Goal: Information Seeking & Learning: Find specific fact

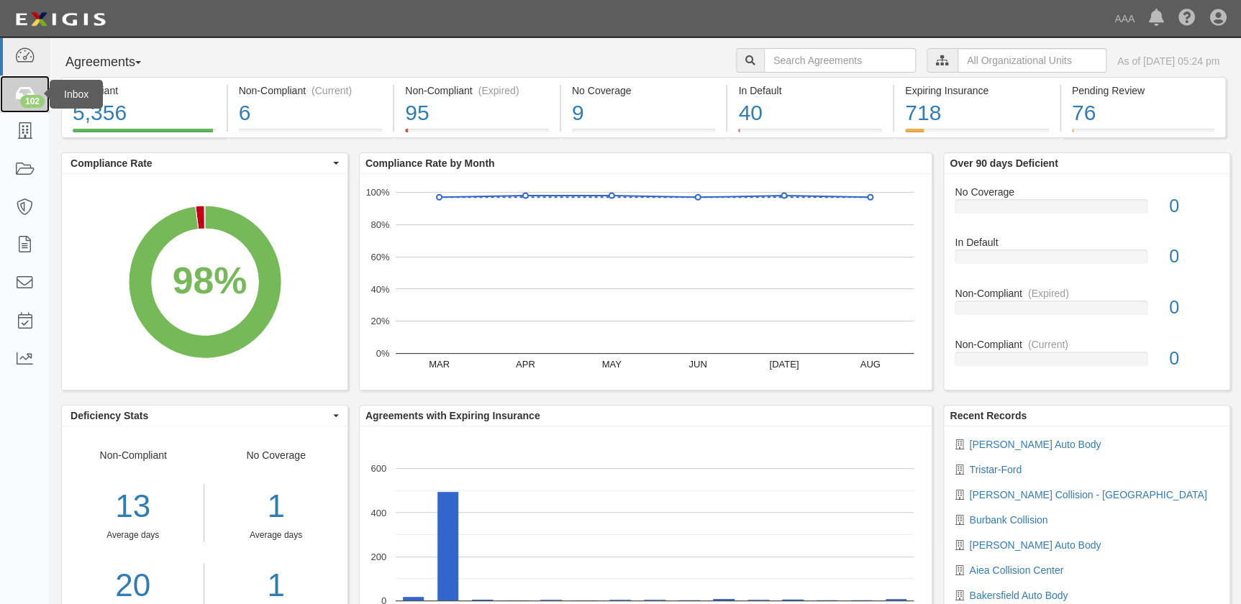
click at [29, 95] on div "102" at bounding box center [32, 101] width 24 height 13
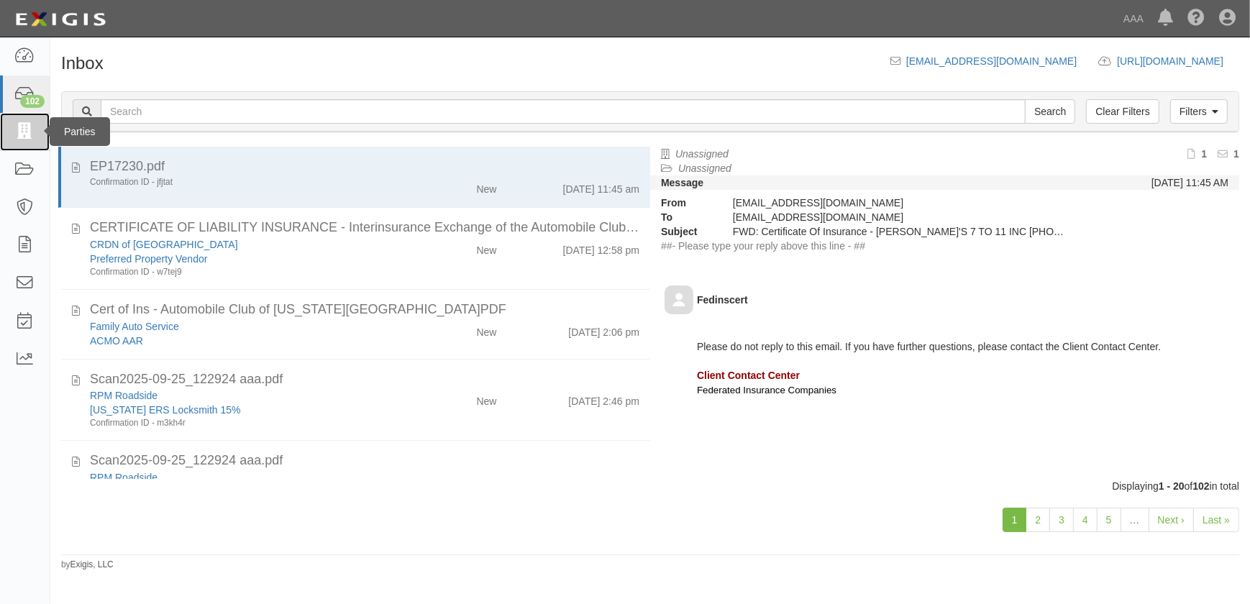
click at [35, 137] on icon at bounding box center [24, 132] width 20 height 17
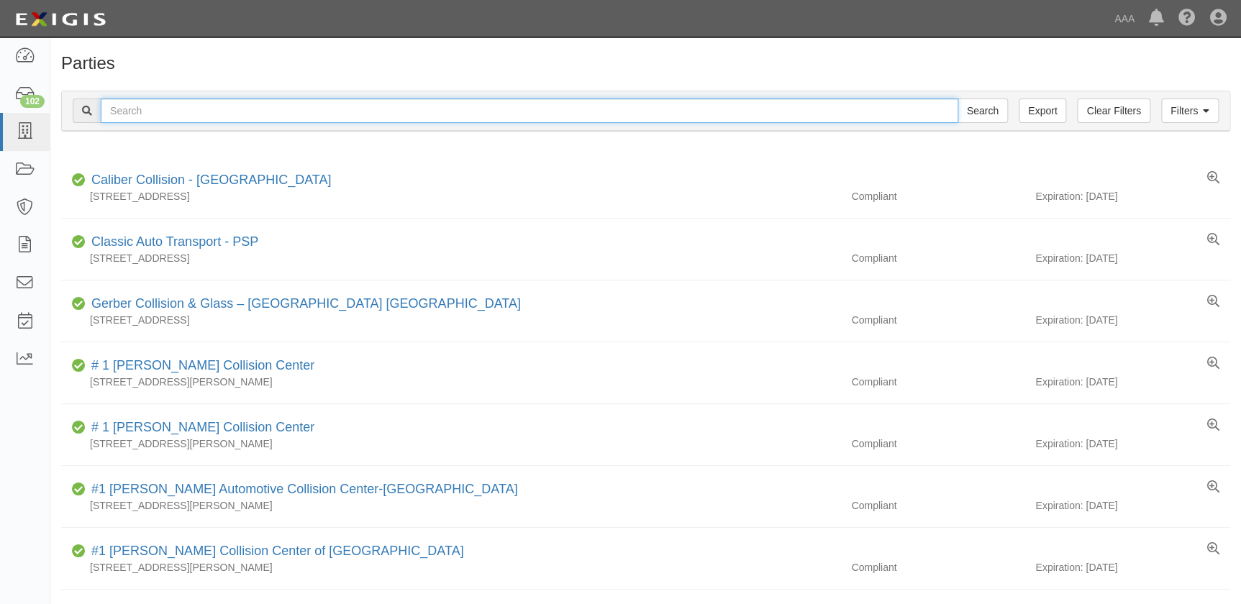
click at [112, 113] on input "text" at bounding box center [529, 111] width 857 height 24
type input "worcester"
click at [957, 99] on input "Search" at bounding box center [982, 111] width 50 height 24
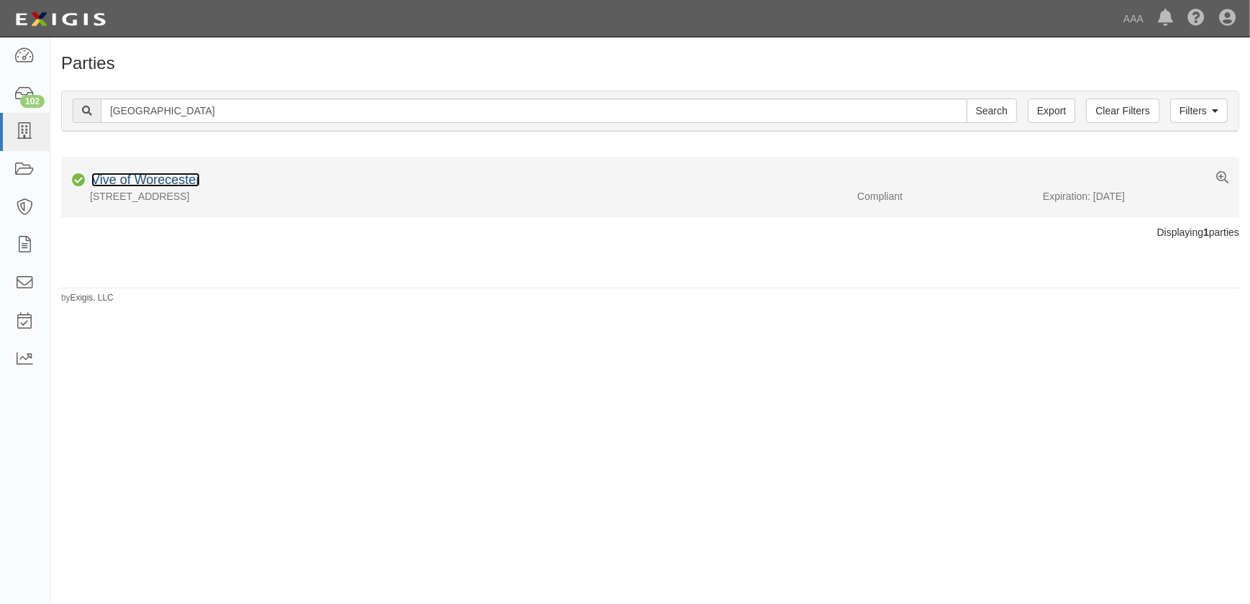
click at [178, 178] on link "Vive of Worecester" at bounding box center [145, 180] width 109 height 14
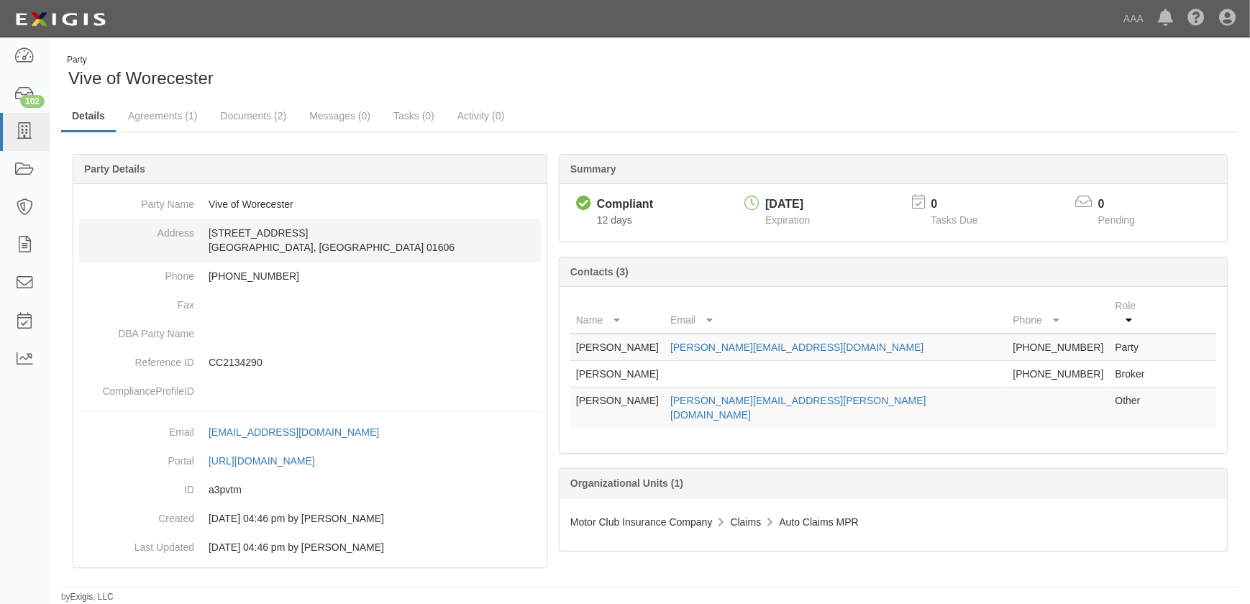
click at [273, 251] on dd "[STREET_ADDRESS]" at bounding box center [310, 240] width 462 height 43
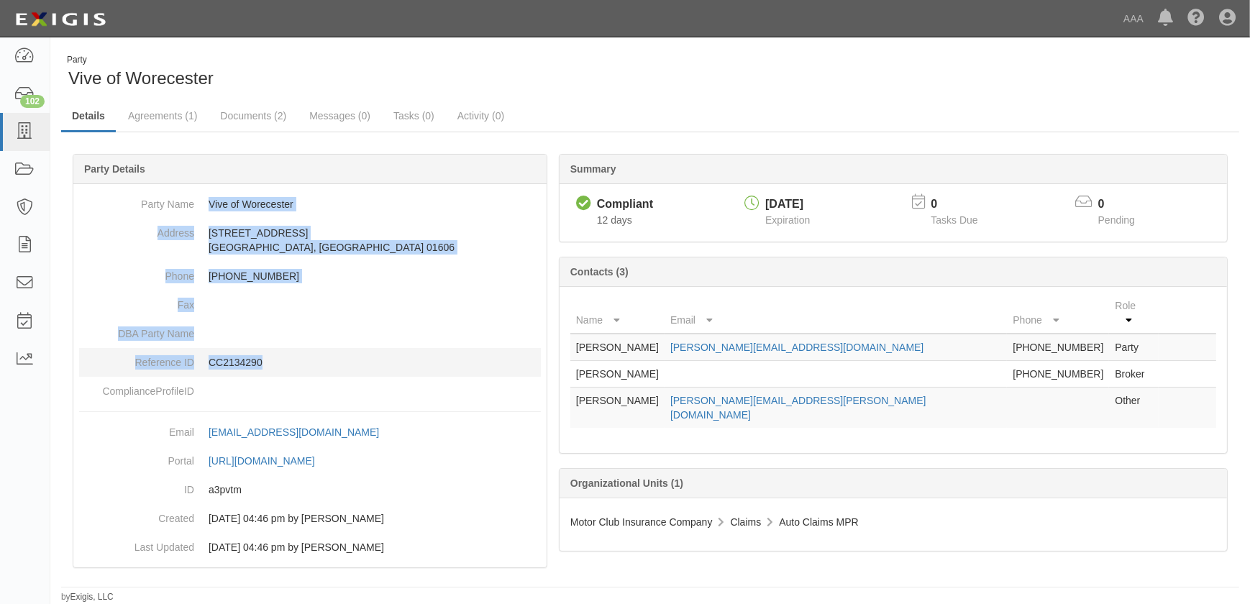
drag, startPoint x: 209, startPoint y: 201, endPoint x: 319, endPoint y: 366, distance: 198.7
click at [319, 366] on dl "Party Name Vive of Worecester Address [STREET_ADDRESS] Phone [PHONE_NUMBER] Fax…" at bounding box center [310, 298] width 462 height 216
copy dl "Vive of Worecester Address [STREET_ADDRESS] Phone [PHONE_NUMBER] Fax DBA Party …"
click at [19, 136] on icon at bounding box center [24, 132] width 20 height 17
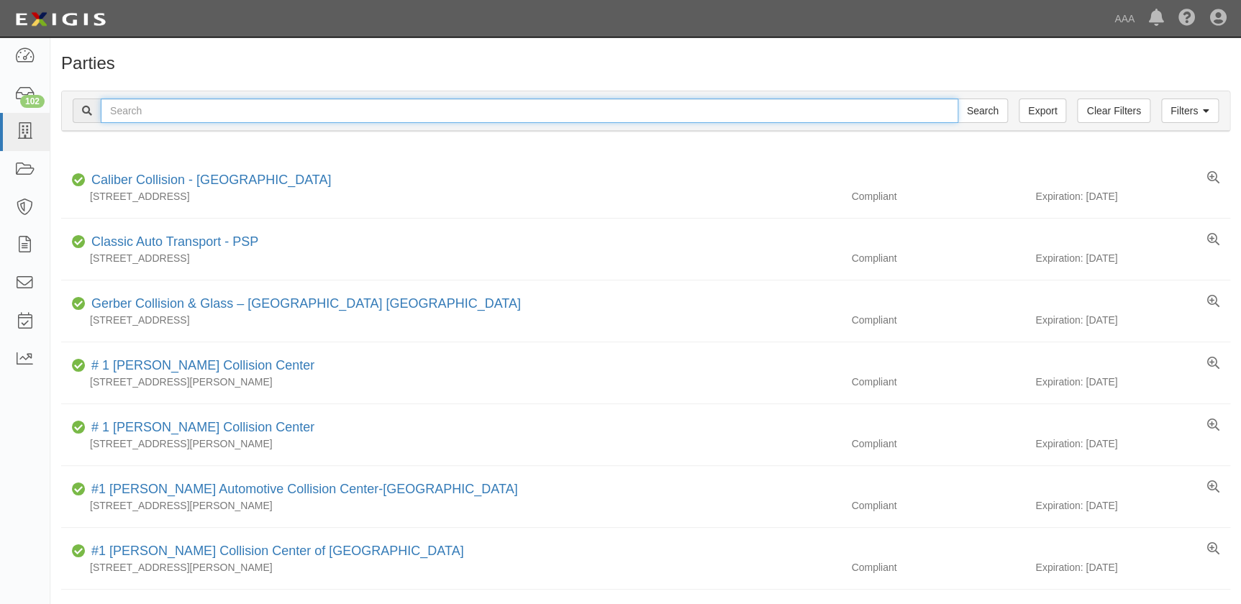
click at [152, 114] on input "text" at bounding box center [529, 111] width 857 height 24
type input "oliver"
click at [957, 99] on input "Search" at bounding box center [982, 111] width 50 height 24
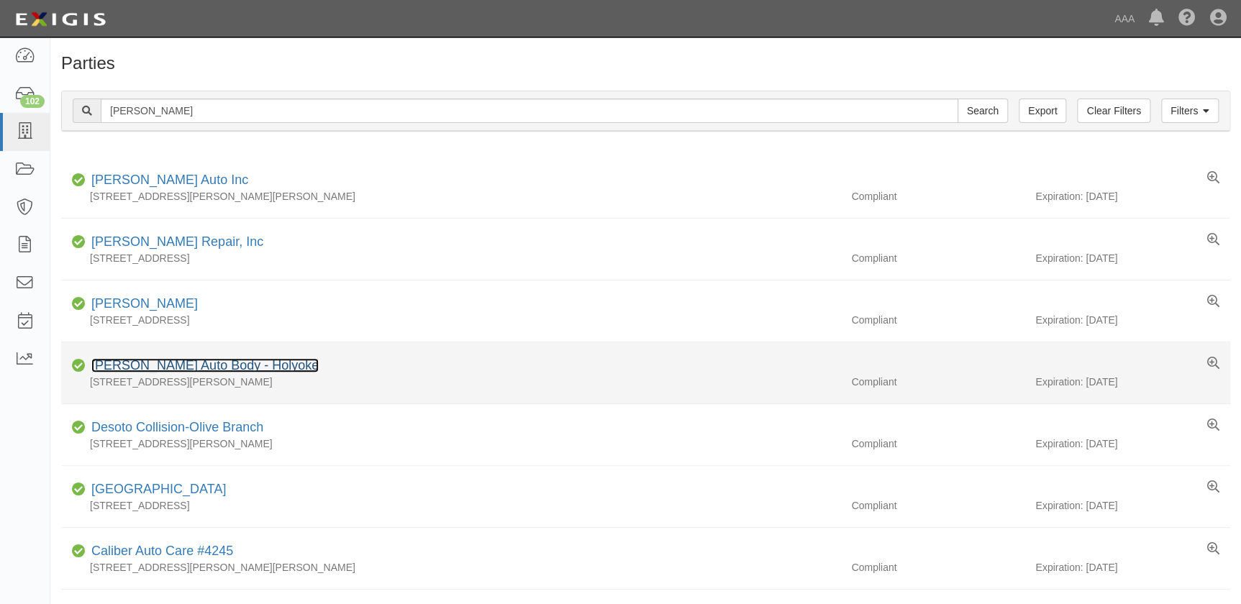
click at [143, 365] on link "Oliver Auto Body - Holyoke" at bounding box center [204, 365] width 227 height 14
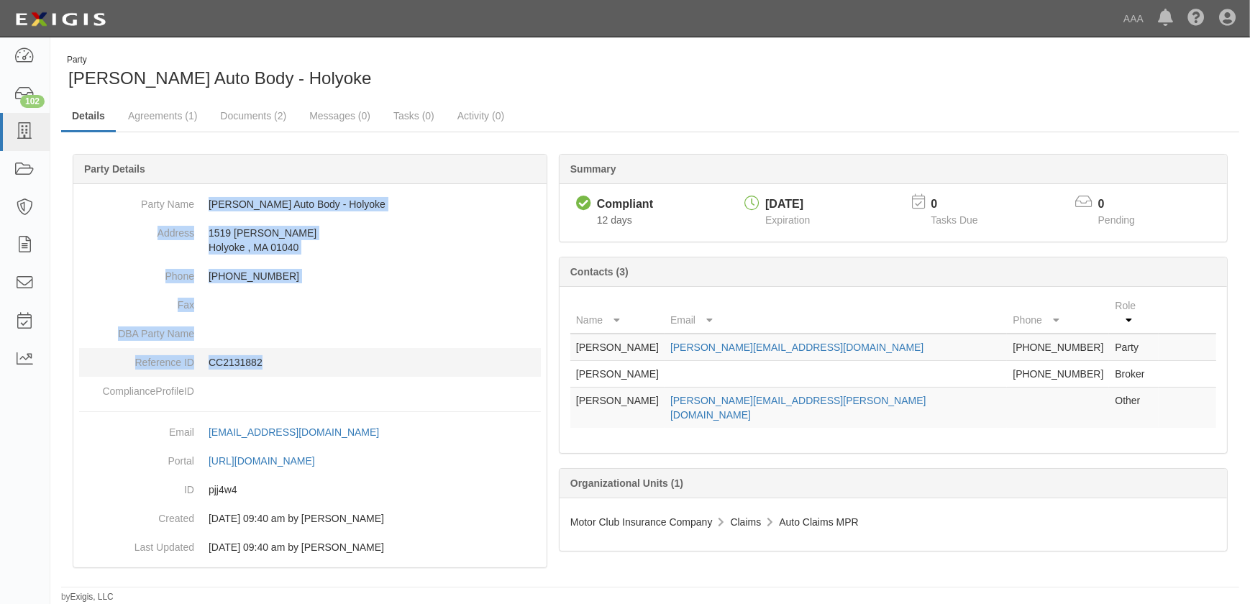
drag, startPoint x: 211, startPoint y: 202, endPoint x: 343, endPoint y: 365, distance: 209.6
click at [343, 365] on dl "Party Name [PERSON_NAME] Auto Body - Holyoke Address [STREET_ADDRESS][PERSON_NA…" at bounding box center [310, 298] width 462 height 216
copy dl "[PERSON_NAME] Auto Body - Holyoke Address [STREET_ADDRESS][PERSON_NAME] Phone […"
click at [29, 128] on icon at bounding box center [24, 132] width 20 height 17
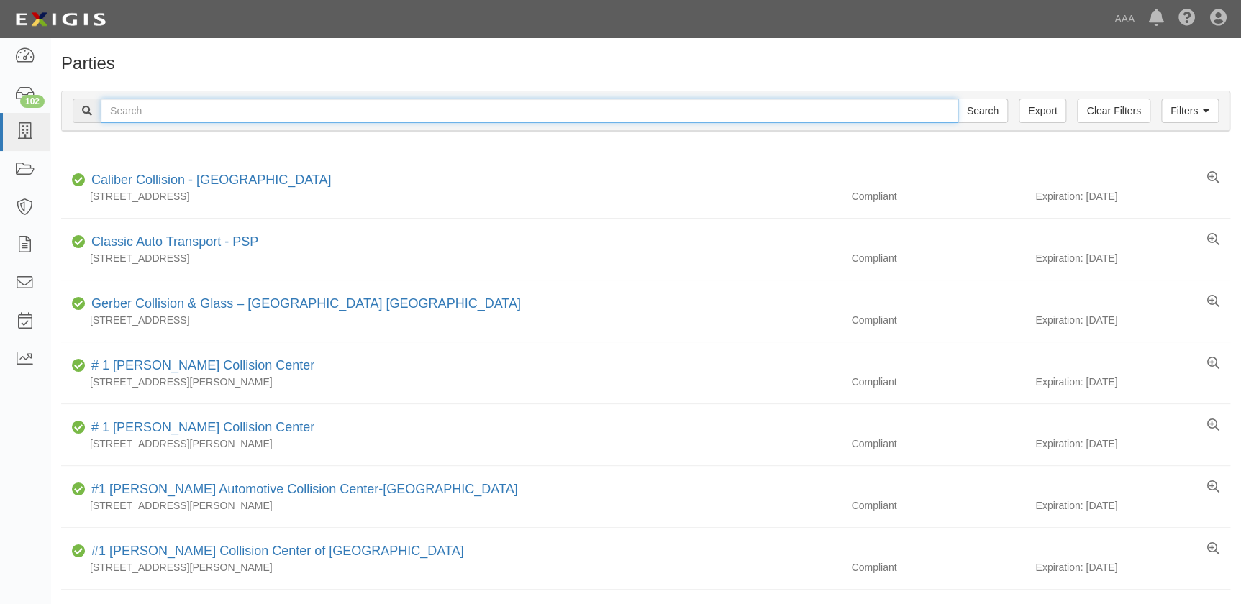
click at [267, 109] on input "text" at bounding box center [529, 111] width 857 height 24
type input "lunch"
click at [957, 99] on input "Search" at bounding box center [982, 111] width 50 height 24
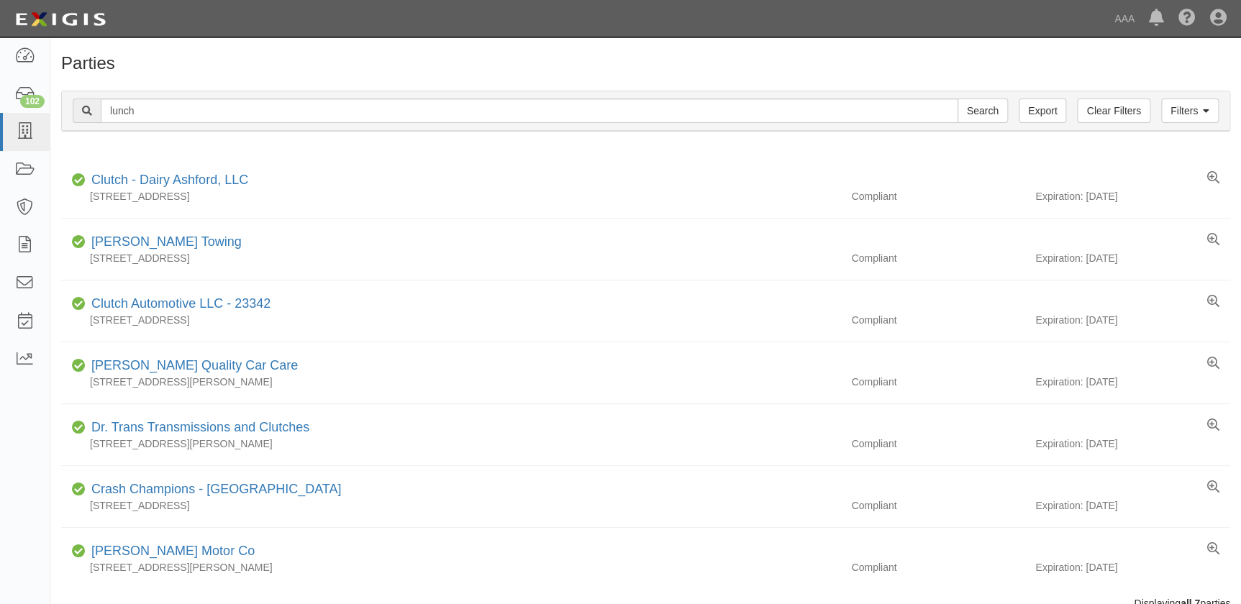
drag, startPoint x: 0, startPoint y: 0, endPoint x: 65, endPoint y: 118, distance: 134.9
click at [65, 118] on div "Filters Clear Filters Export lunch Search Filters" at bounding box center [645, 111] width 1167 height 40
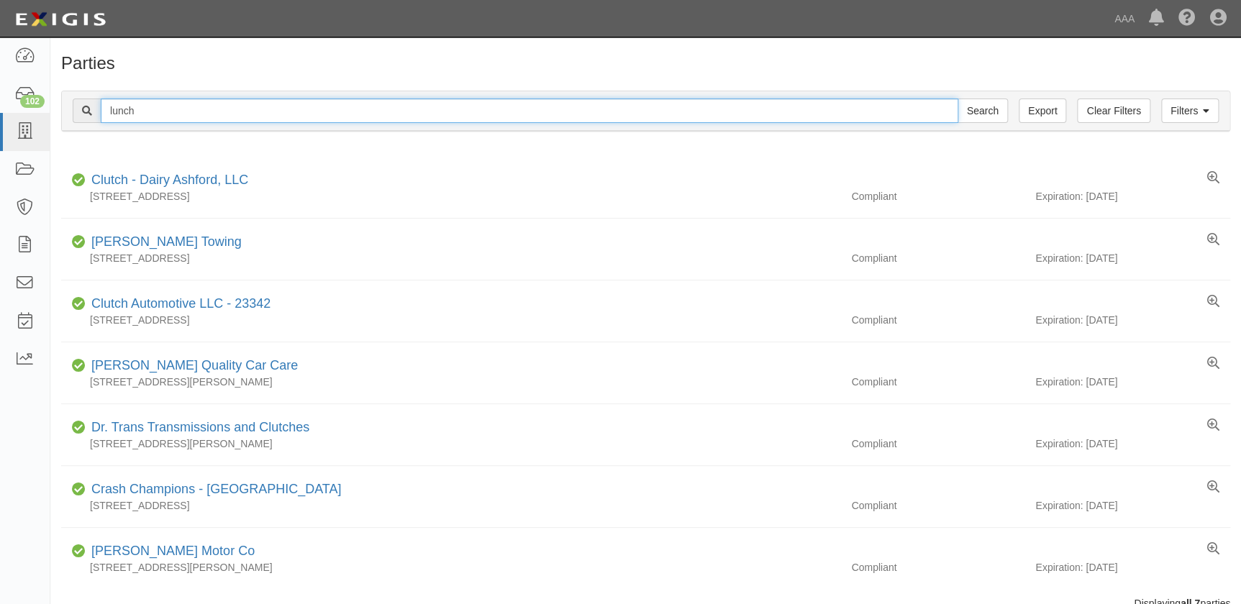
click at [148, 114] on input "lunch" at bounding box center [529, 111] width 857 height 24
type input "[PERSON_NAME]"
click at [957, 99] on input "Search" at bounding box center [982, 111] width 50 height 24
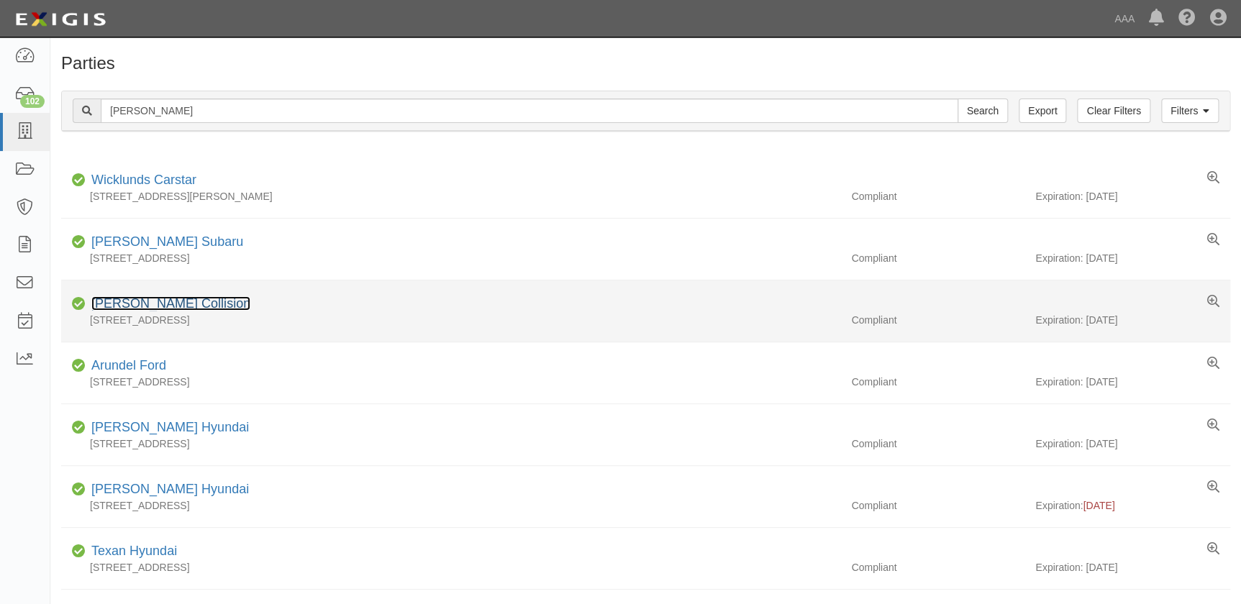
click at [129, 304] on link "[PERSON_NAME] Collision" at bounding box center [170, 303] width 159 height 14
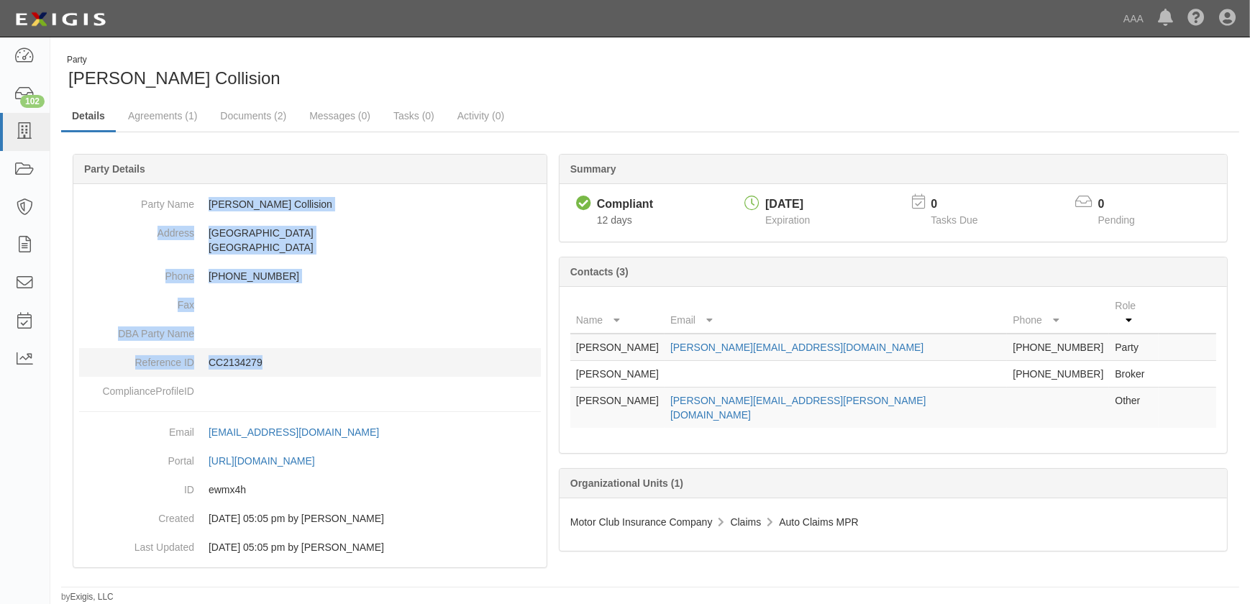
drag, startPoint x: 207, startPoint y: 201, endPoint x: 302, endPoint y: 360, distance: 184.6
click at [302, 360] on dl "Party Name Lund Collision Address 910 Plymouth St Bridgewater, MA 02324 Phone 5…" at bounding box center [310, 298] width 462 height 216
copy dl "Lund Collision Address 910 Plymouth St Bridgewater, MA 02324 Phone 508-807-0683…"
click at [31, 134] on icon at bounding box center [24, 132] width 20 height 17
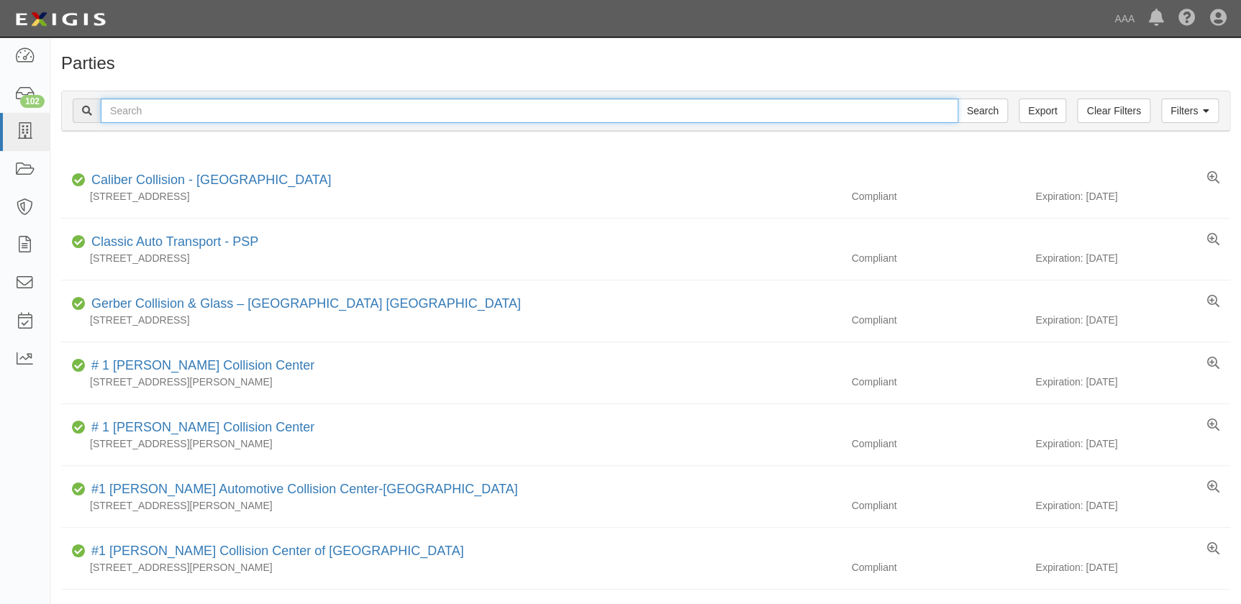
click at [122, 105] on input "text" at bounding box center [529, 111] width 857 height 24
type input "coach & Carriage"
click at [957, 99] on input "Search" at bounding box center [982, 111] width 50 height 24
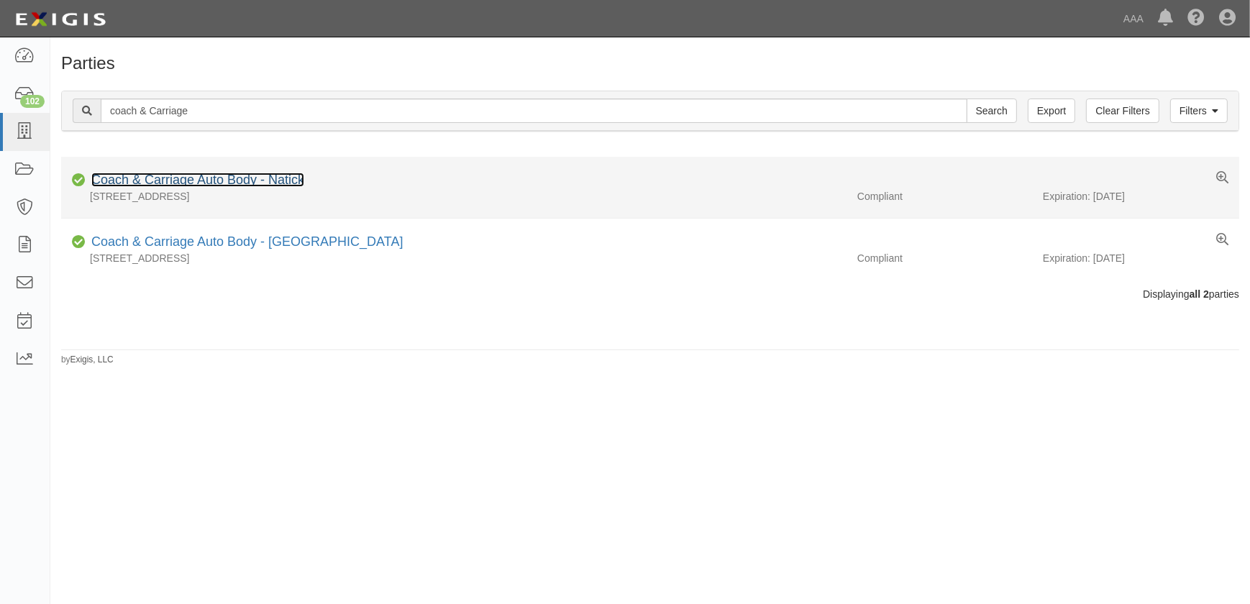
click at [193, 180] on link "Coach & Carriage Auto Body - Natick" at bounding box center [197, 180] width 213 height 14
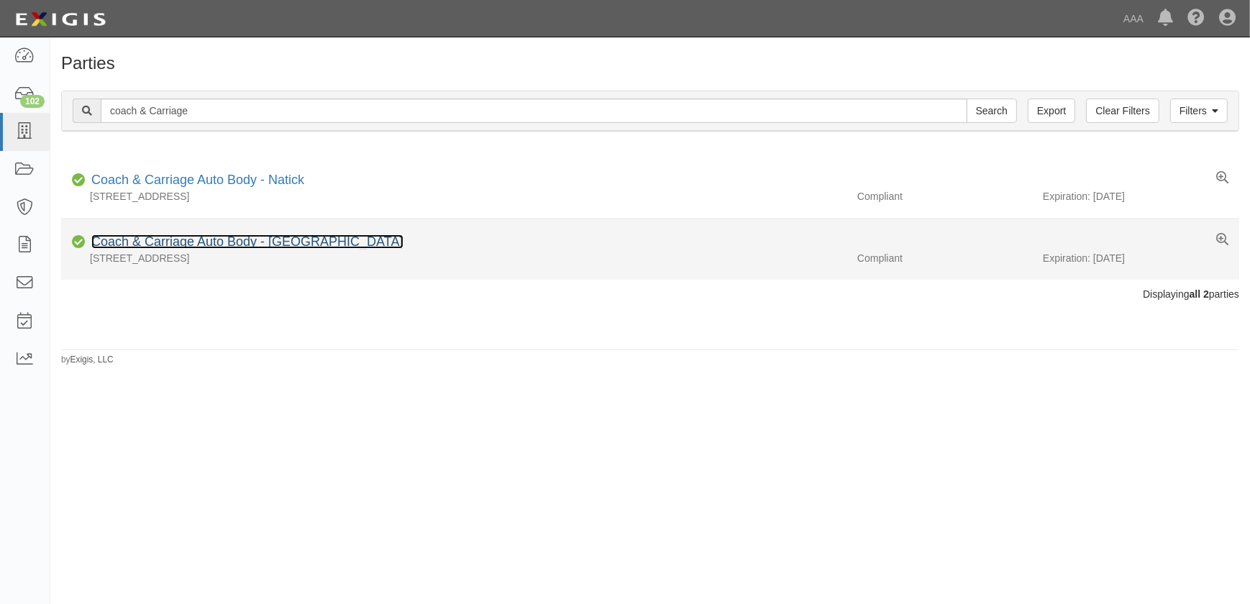
click at [187, 245] on link "Coach & Carriage Auto Body - Watertown" at bounding box center [247, 242] width 312 height 14
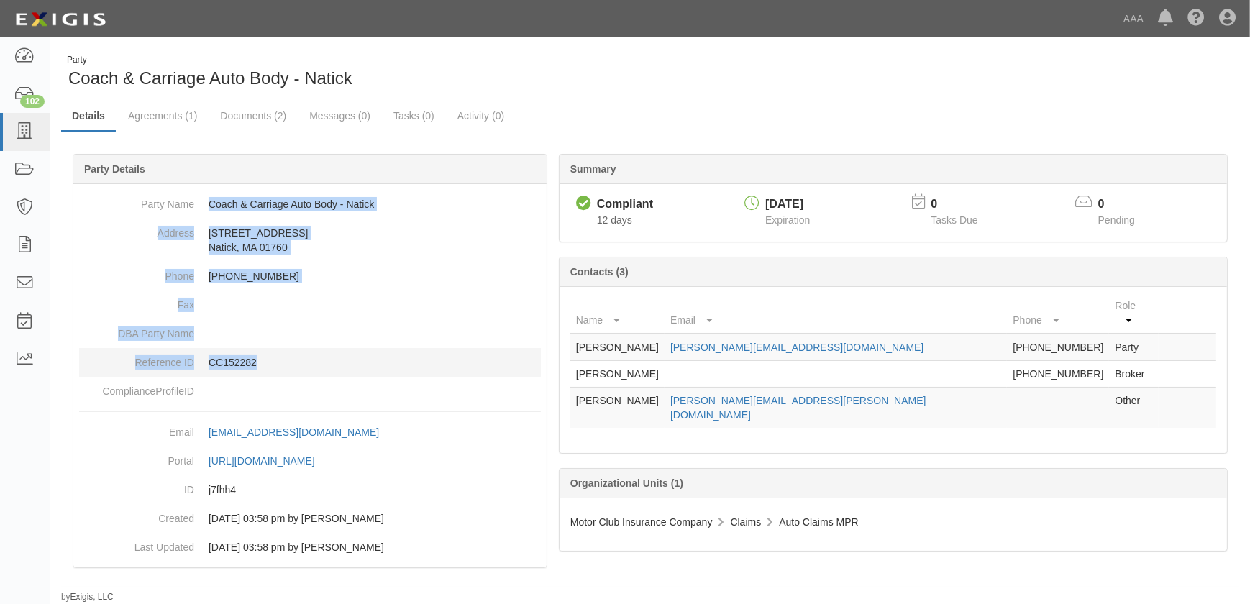
drag, startPoint x: 210, startPoint y: 204, endPoint x: 370, endPoint y: 361, distance: 224.3
click at [370, 361] on dl "Party Name Coach & Carriage Auto Body - Natick Address [STREET_ADDRESS] Phone […" at bounding box center [310, 298] width 462 height 216
copy dl "Coach & Carriage Auto Body - Natick Address [STREET_ADDRESS] Phone [PHONE_NUMBE…"
drag, startPoint x: 209, startPoint y: 205, endPoint x: 322, endPoint y: 352, distance: 186.2
click at [322, 352] on dl "Party Name Coach & Carriage Auto Body - Watertown Address 66 School Street Wate…" at bounding box center [310, 298] width 462 height 216
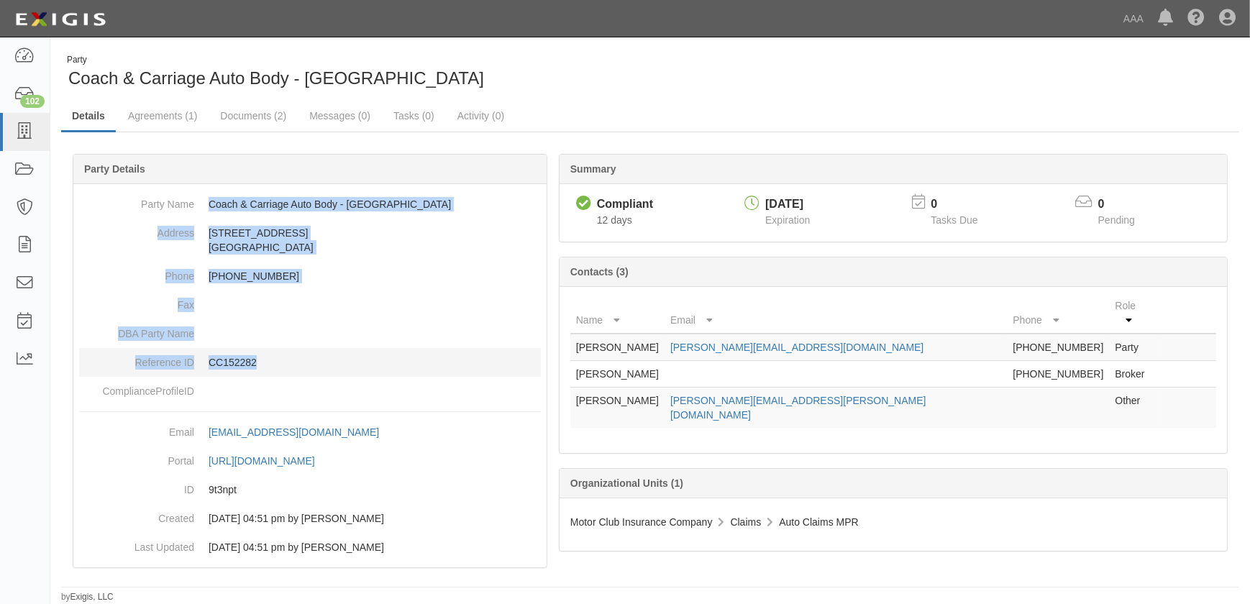
copy dl "Coach & Carriage Auto Body - Watertown Address 66 School Street Watertown, MA 0…"
click at [27, 137] on icon at bounding box center [24, 132] width 20 height 17
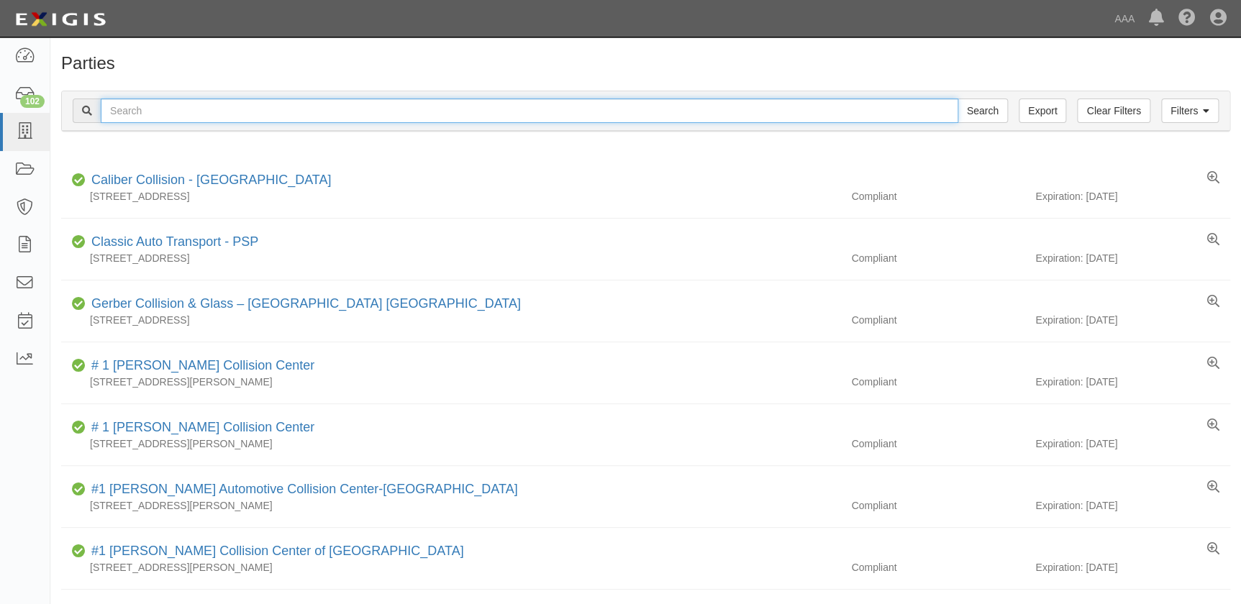
click at [150, 106] on input "text" at bounding box center [529, 111] width 857 height 24
type input "vive"
click at [957, 99] on input "Search" at bounding box center [982, 111] width 50 height 24
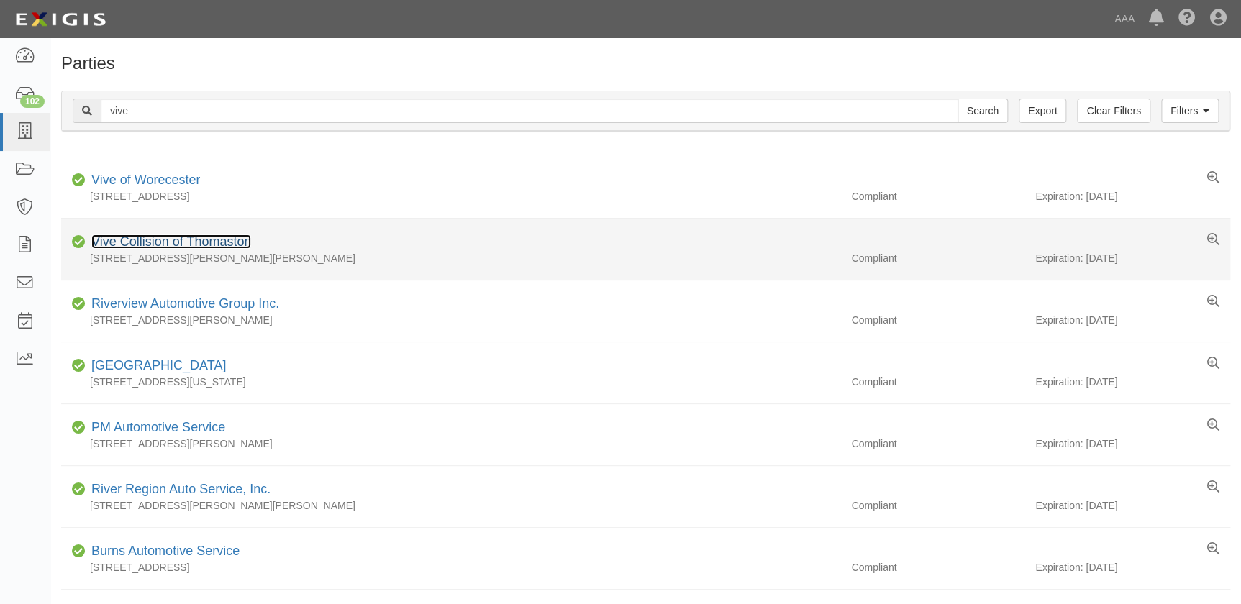
click at [212, 242] on link "Vive Collision of Thomaston" at bounding box center [171, 242] width 160 height 14
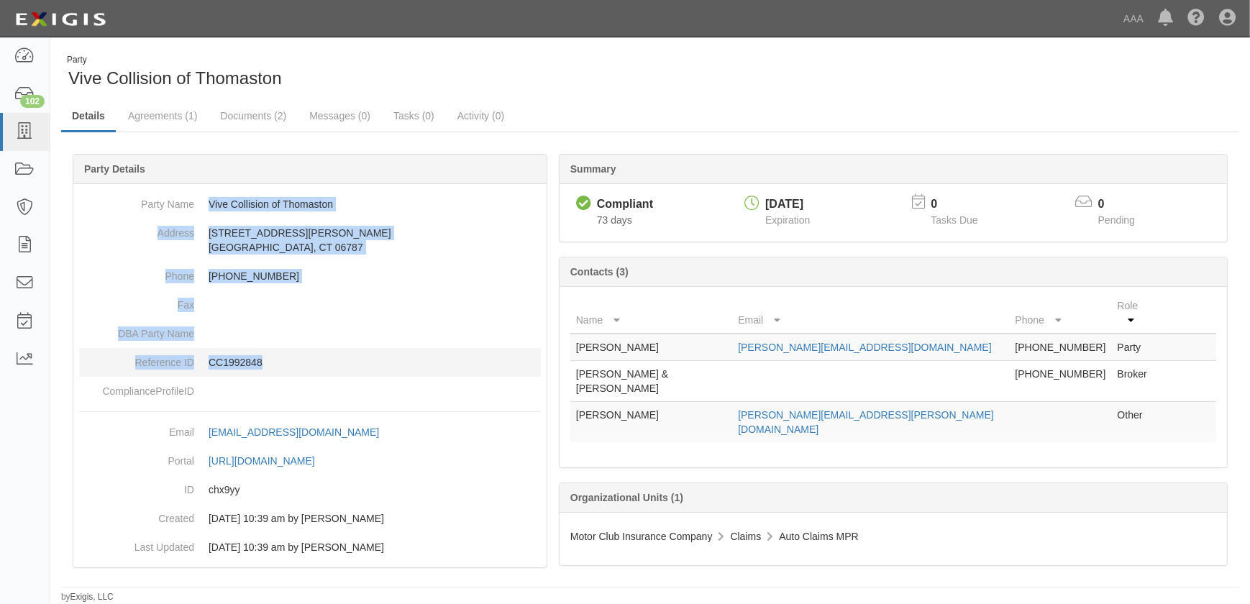
drag, startPoint x: 220, startPoint y: 211, endPoint x: 299, endPoint y: 357, distance: 166.1
click at [299, 357] on dl "Party Name Vive Collision of Thomaston Address 301 McMahon Dr Thomaston, CT 067…" at bounding box center [310, 298] width 462 height 216
copy dl "Vive Collision of Thomaston Address 301 McMahon Dr Thomaston, CT 06787 Phone 86…"
click at [22, 134] on icon at bounding box center [24, 132] width 20 height 17
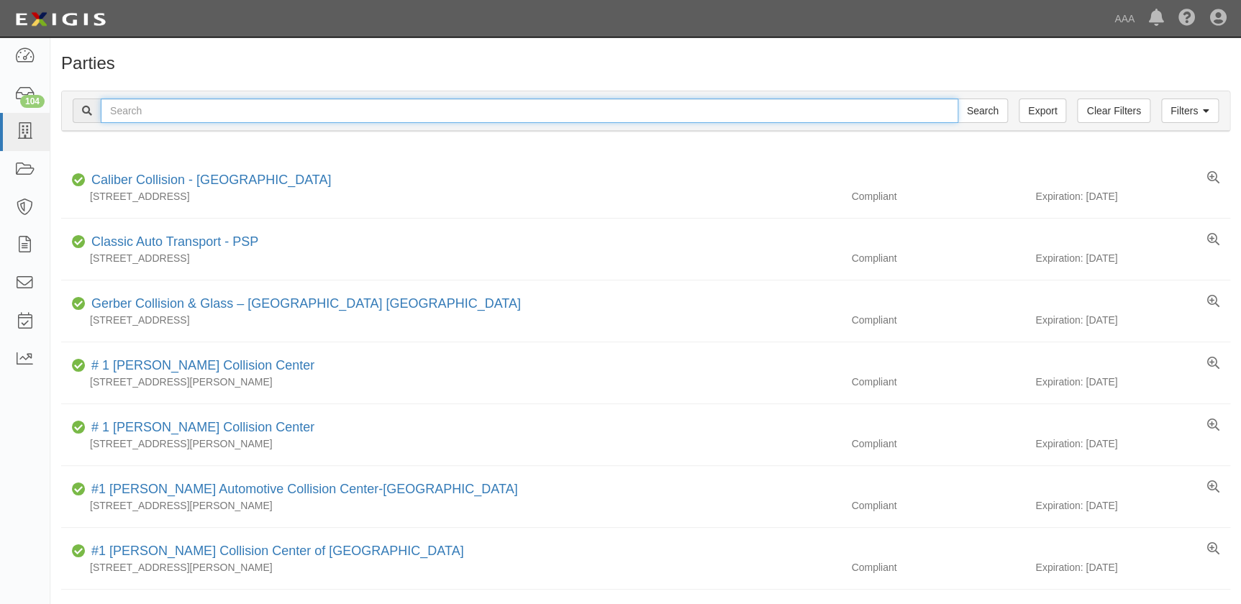
click at [215, 116] on input "text" at bounding box center [529, 111] width 857 height 24
type input "[PERSON_NAME]"
click at [957, 99] on input "Search" at bounding box center [982, 111] width 50 height 24
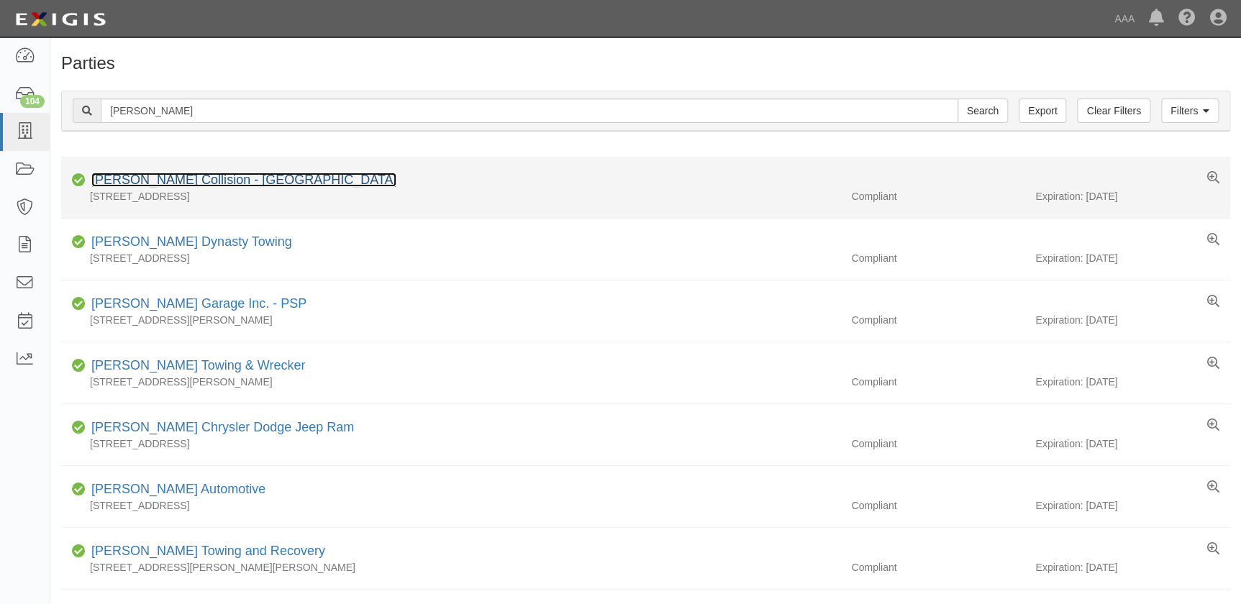
click at [227, 181] on link "[PERSON_NAME] Collision - [GEOGRAPHIC_DATA]" at bounding box center [243, 180] width 305 height 14
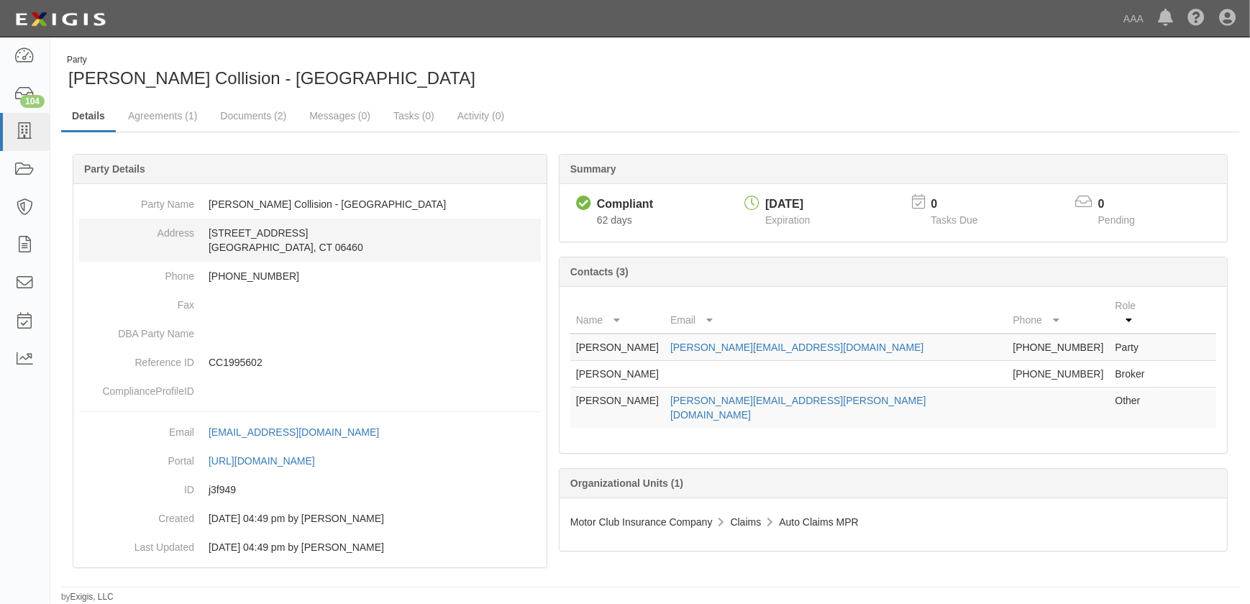
click at [130, 258] on dd "[STREET_ADDRESS]" at bounding box center [310, 240] width 462 height 43
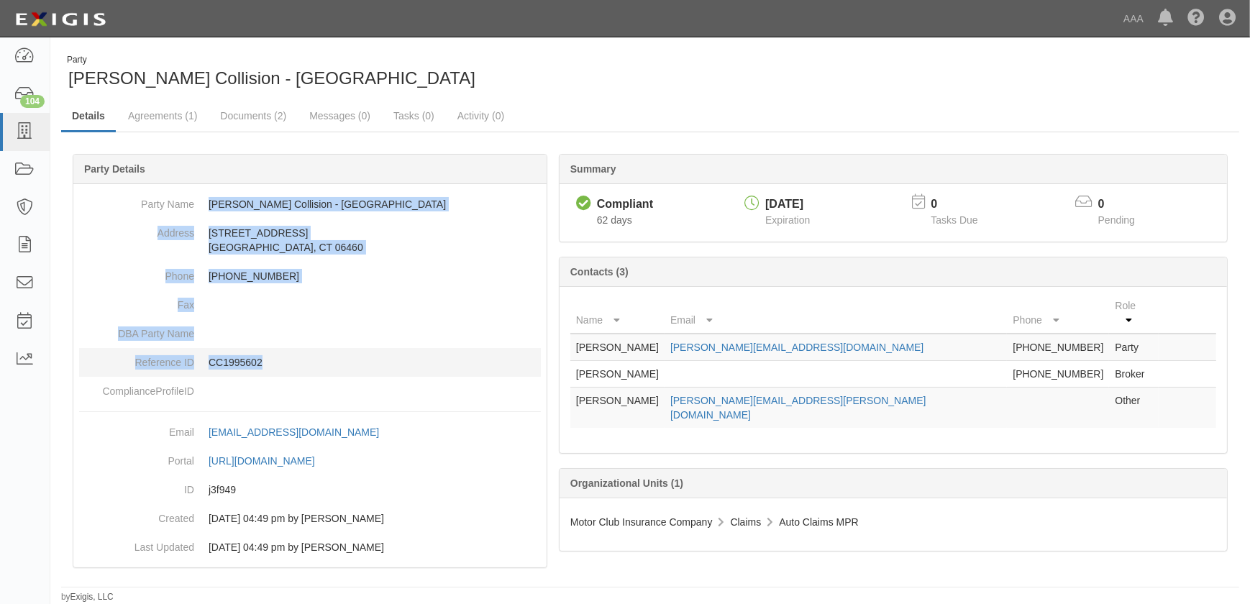
drag, startPoint x: 209, startPoint y: 201, endPoint x: 322, endPoint y: 356, distance: 191.9
click at [322, 356] on dl "Party Name [PERSON_NAME] Collision - Milford Address [STREET_ADDRESS] Phone [PH…" at bounding box center [310, 298] width 462 height 216
copy dl "[PERSON_NAME] Collision - Milford Address [STREET_ADDRESS] Phone [PHONE_NUMBER]…"
click at [29, 137] on icon at bounding box center [24, 132] width 20 height 17
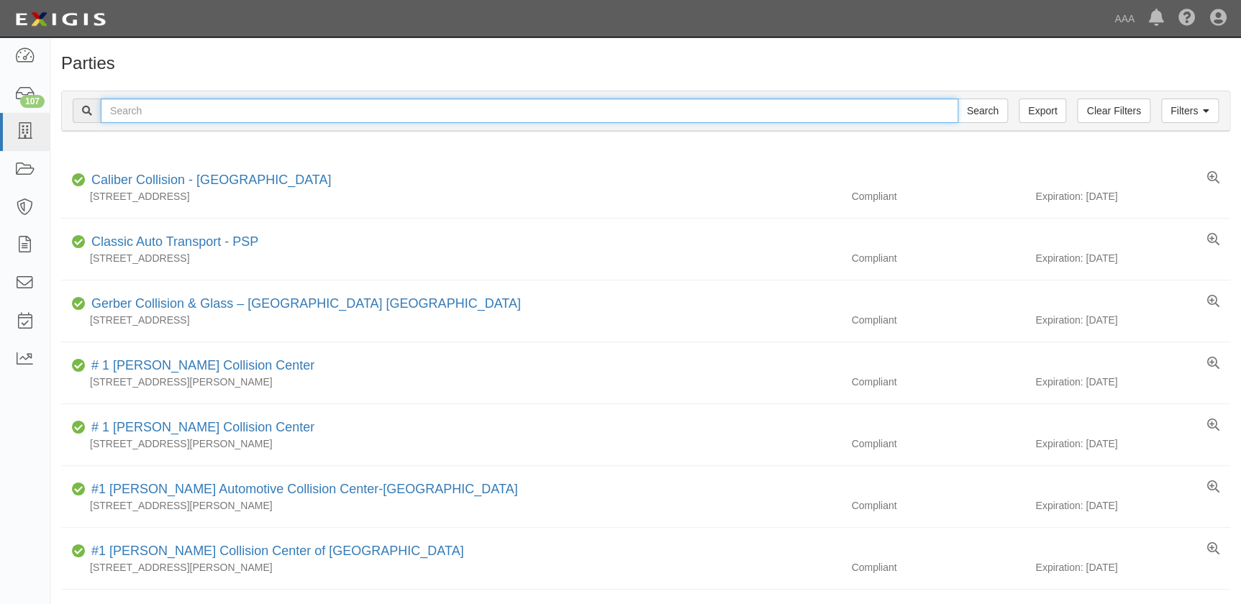
click at [145, 115] on input "text" at bounding box center [529, 111] width 857 height 24
type input "sebago"
click at [957, 99] on input "Search" at bounding box center [982, 111] width 50 height 24
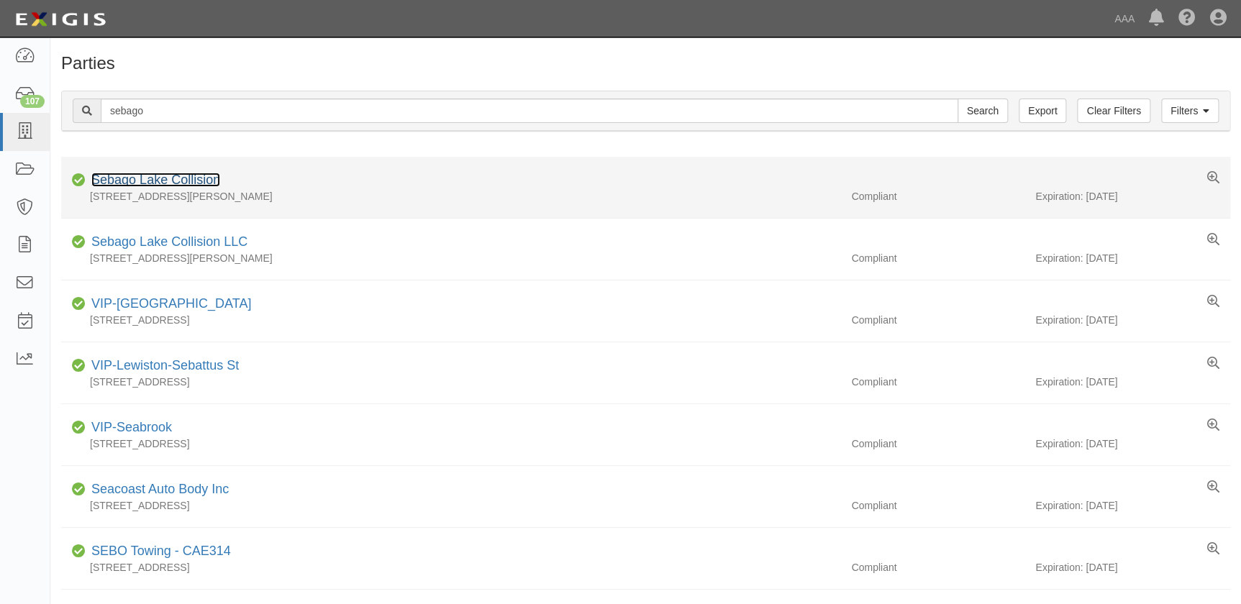
click at [165, 179] on link "Sebago Lake Collision" at bounding box center [155, 180] width 129 height 14
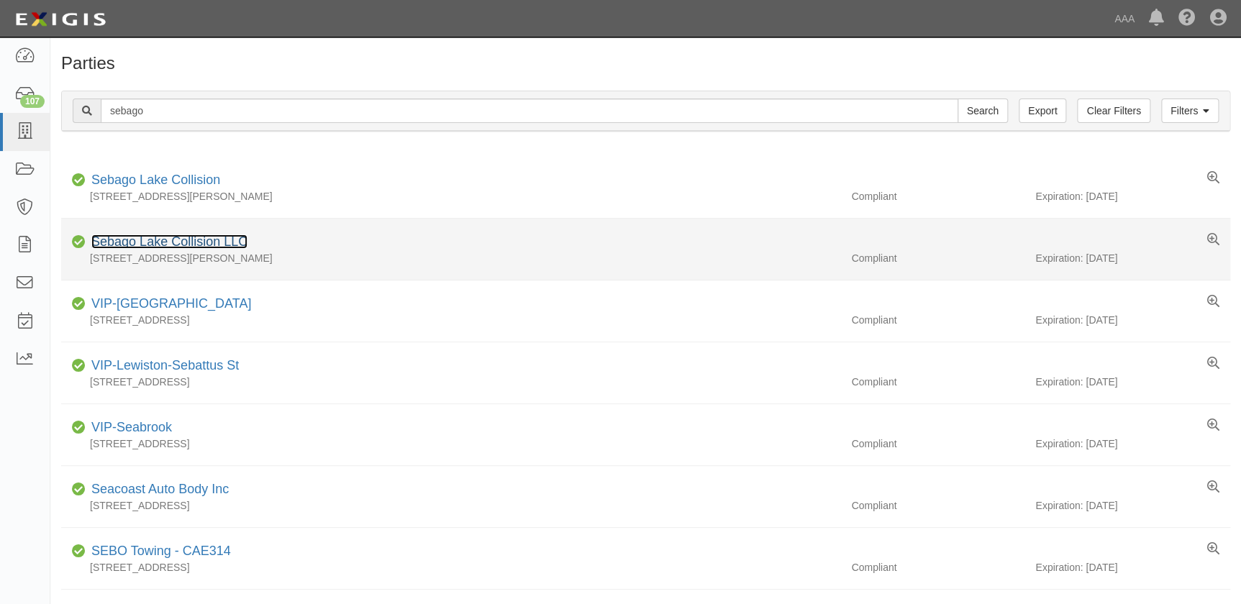
click at [163, 238] on link "Sebago Lake Collision LLC" at bounding box center [169, 242] width 156 height 14
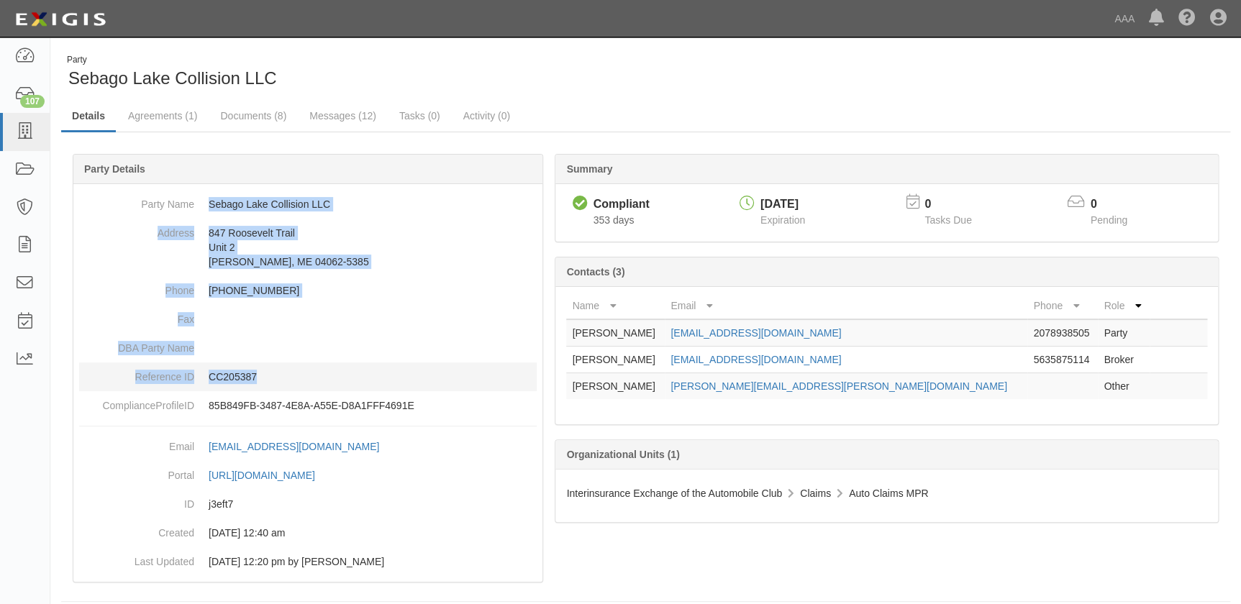
drag, startPoint x: 207, startPoint y: 204, endPoint x: 314, endPoint y: 370, distance: 197.3
click at [314, 370] on dl "Party Name Sebago Lake Collision LLC Address [STREET_ADDRESS][PERSON_NAME][PHON…" at bounding box center [308, 305] width 458 height 230
copy dl "Sebago Lake Collision LLC Address [STREET_ADDRESS][PERSON_NAME][PHONE_NUMBER] P…"
click at [32, 137] on icon at bounding box center [24, 132] width 20 height 17
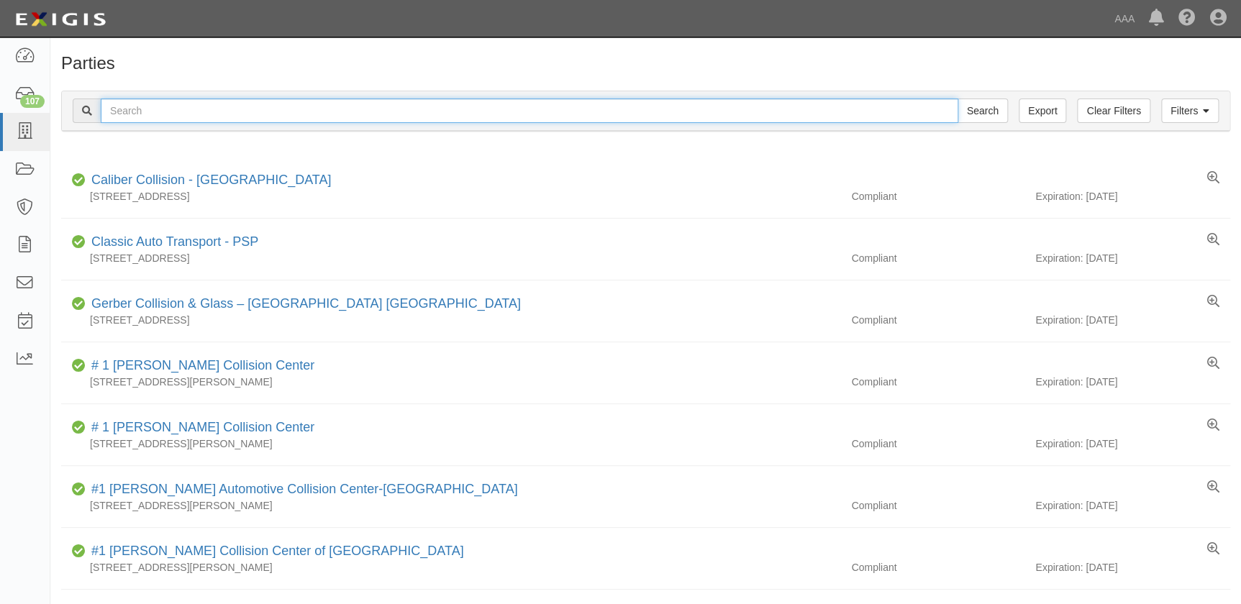
click at [180, 117] on input "text" at bounding box center [529, 111] width 857 height 24
type input "seacost"
click at [957, 99] on input "Search" at bounding box center [982, 111] width 50 height 24
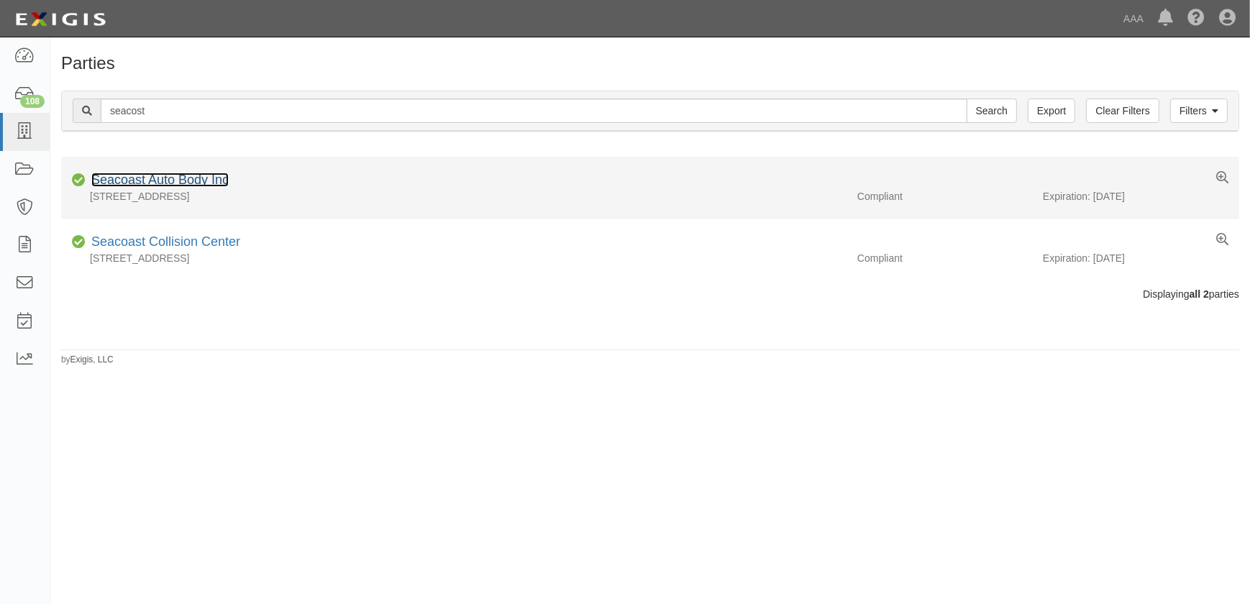
click at [174, 179] on link "Seacoast Auto Body Inc" at bounding box center [159, 180] width 137 height 14
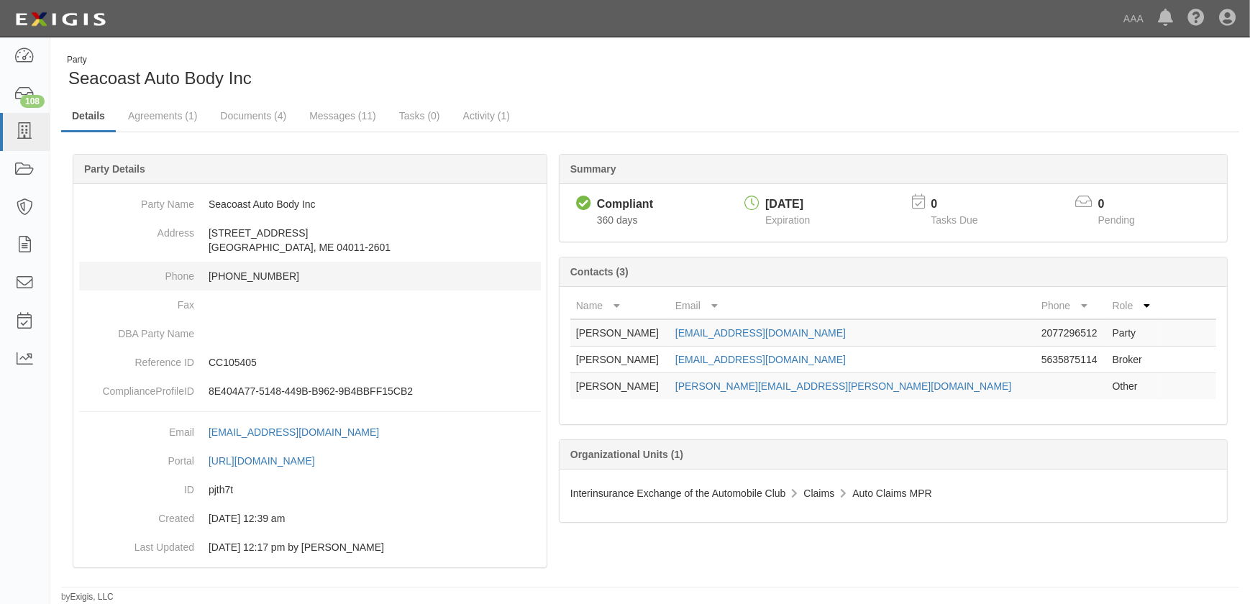
drag, startPoint x: 290, startPoint y: 281, endPoint x: 268, endPoint y: 261, distance: 30.0
click at [290, 281] on dd "207-729-6512" at bounding box center [310, 276] width 462 height 29
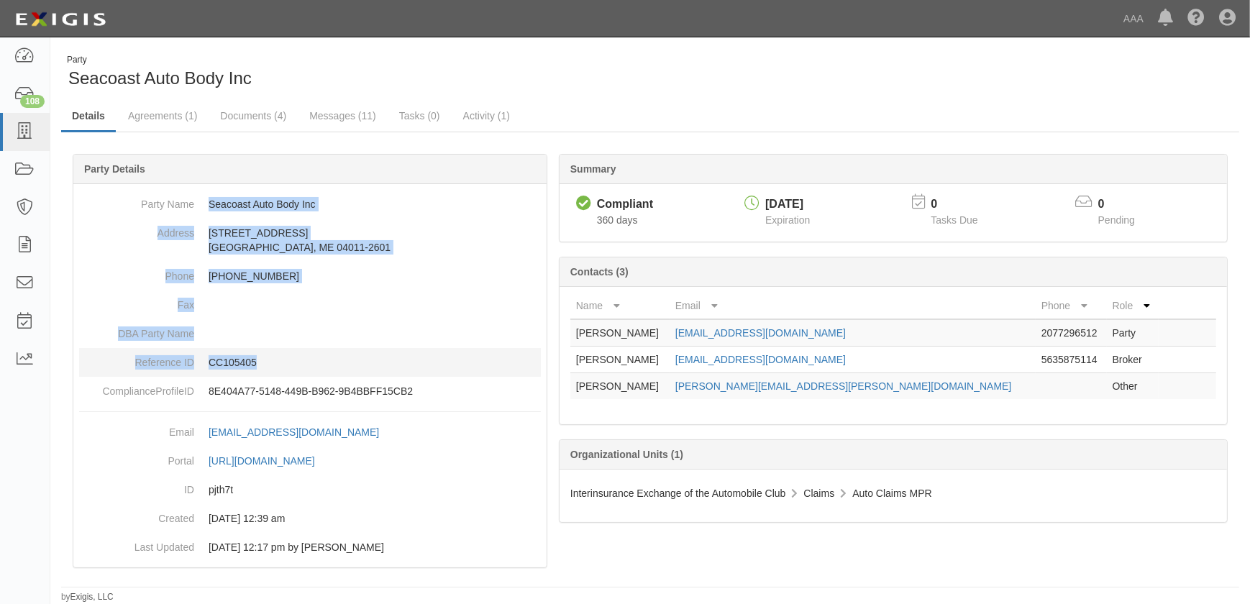
drag, startPoint x: 209, startPoint y: 204, endPoint x: 283, endPoint y: 365, distance: 177.4
click at [283, 365] on dl "Party Name Seacoast Auto Body Inc Address 47 Bath Road Brunswick, ME 04011-2601…" at bounding box center [310, 298] width 462 height 216
copy dl "Seacoast Auto Body Inc Address 47 Bath Road Brunswick, ME 04011-2601 Phone 207-…"
click at [32, 130] on icon at bounding box center [24, 132] width 20 height 17
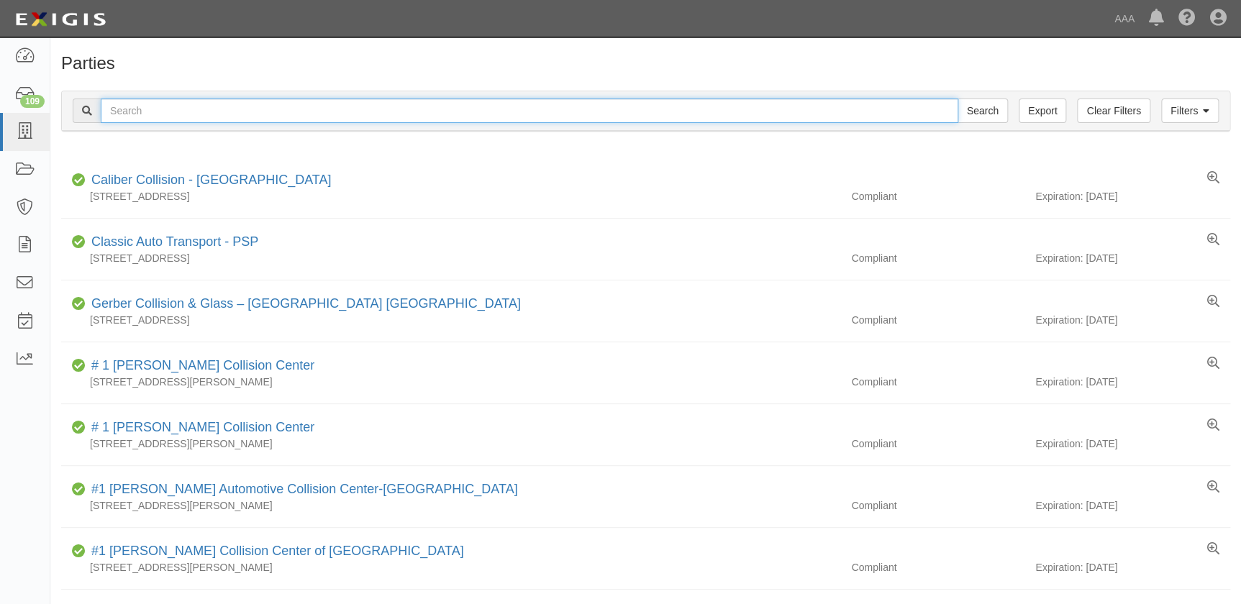
click at [153, 114] on input "text" at bounding box center [529, 111] width 857 height 24
type input "[PERSON_NAME]"
click at [957, 99] on input "Search" at bounding box center [982, 111] width 50 height 24
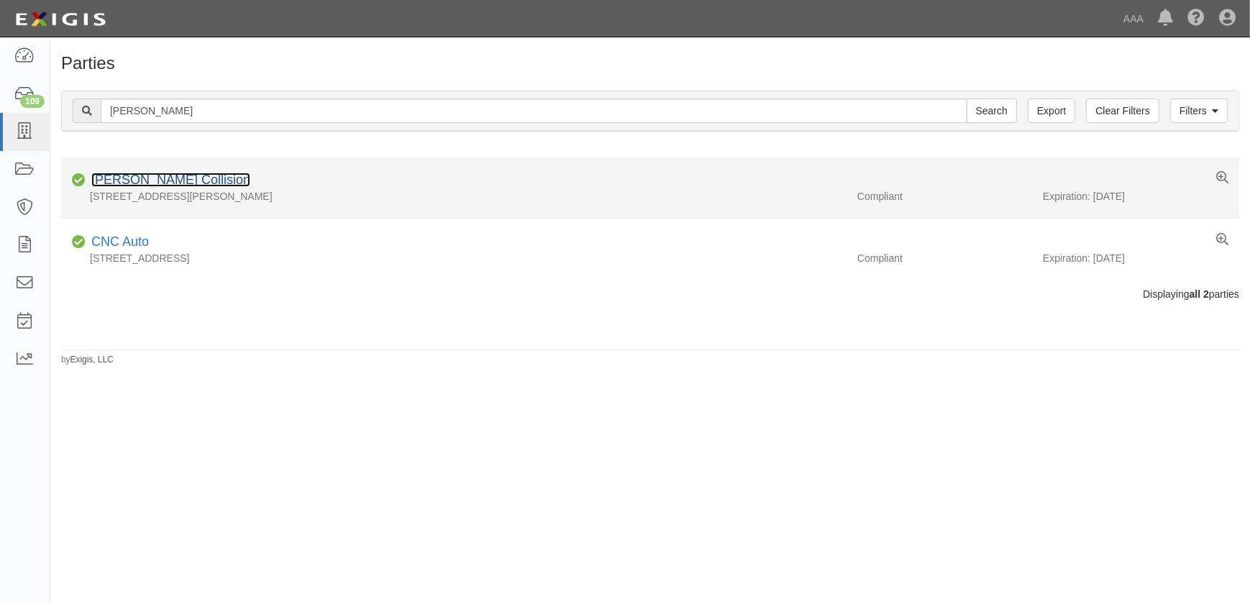
click at [151, 178] on link "[PERSON_NAME] Collision" at bounding box center [170, 180] width 159 height 14
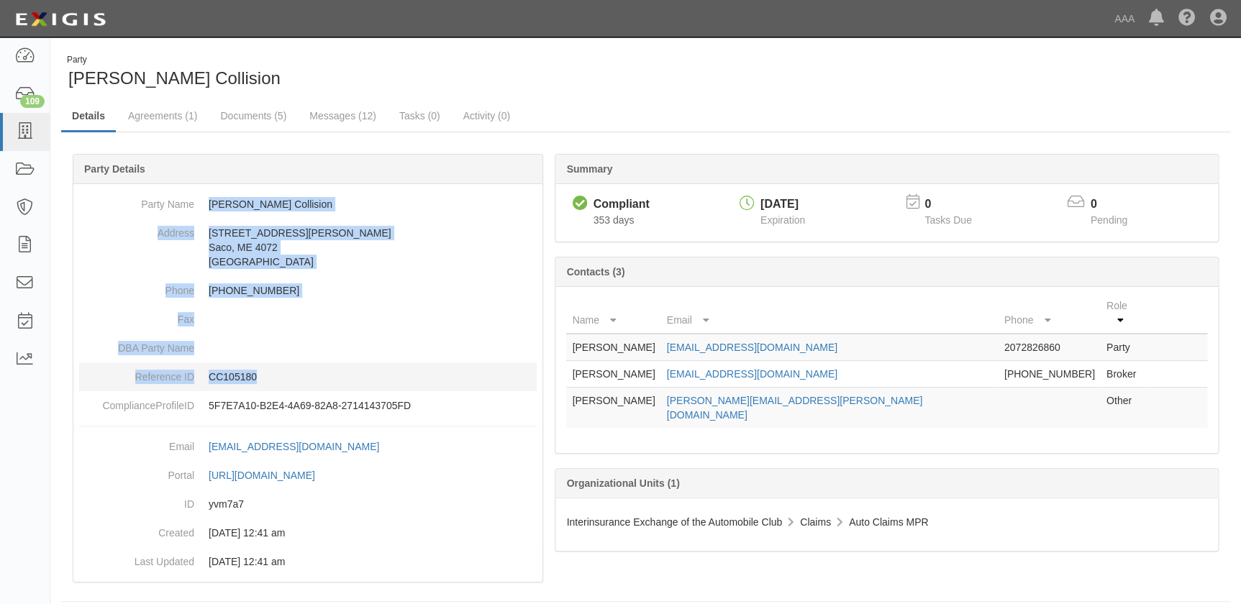
drag, startPoint x: 209, startPoint y: 204, endPoint x: 303, endPoint y: 373, distance: 193.5
click at [303, 373] on dl "Party Name [PERSON_NAME] Collision Address [STREET_ADDRESS][PERSON_NAME] Phone …" at bounding box center [308, 305] width 458 height 230
copy dl "[PERSON_NAME] Collision Address [STREET_ADDRESS][PERSON_NAME] Phone [PHONE_NUMB…"
click at [25, 138] on icon at bounding box center [24, 132] width 20 height 17
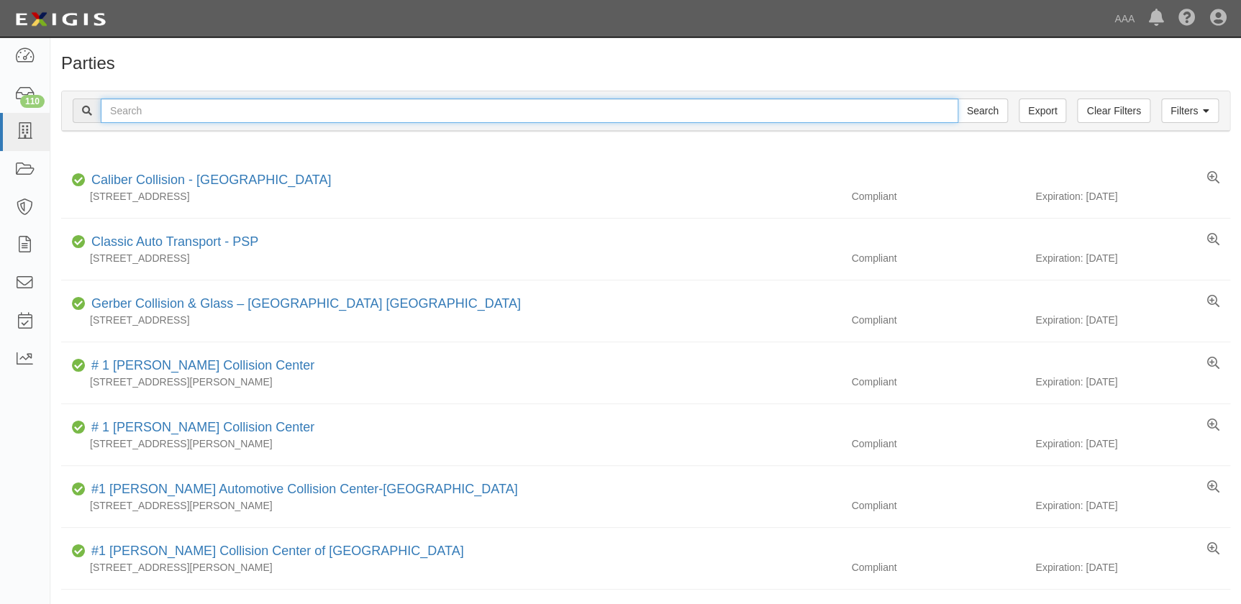
click at [144, 113] on input "text" at bounding box center [529, 111] width 857 height 24
type input "rotunda's"
click at [957, 99] on input "Search" at bounding box center [982, 111] width 50 height 24
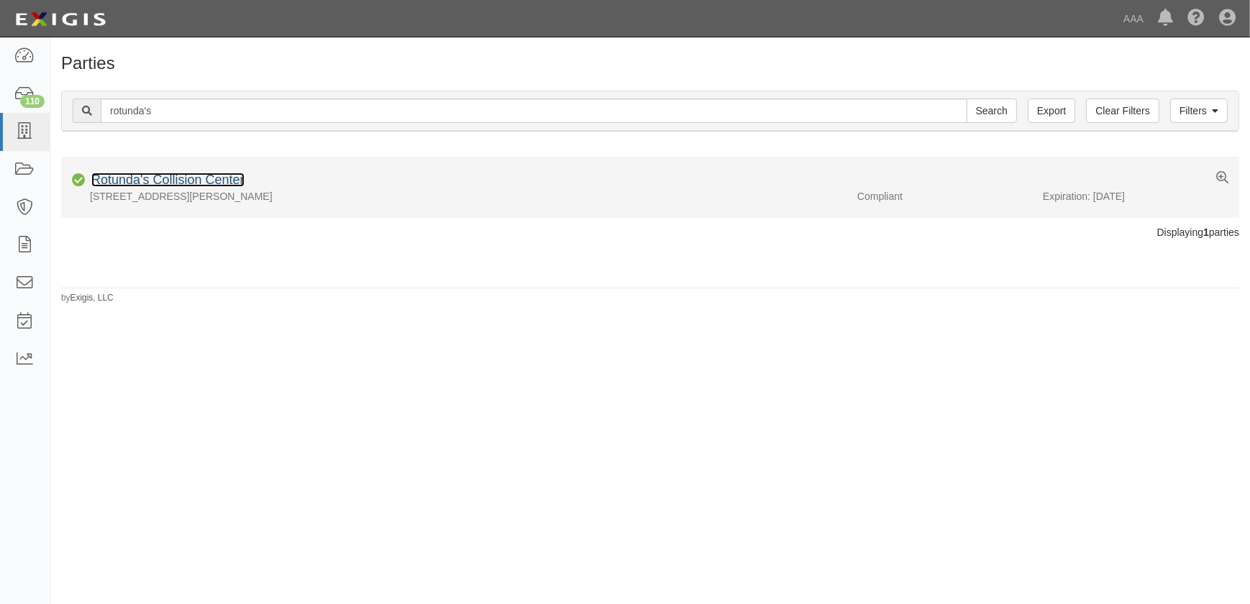
click at [170, 183] on link "Rotunda's Collision Center" at bounding box center [167, 180] width 153 height 14
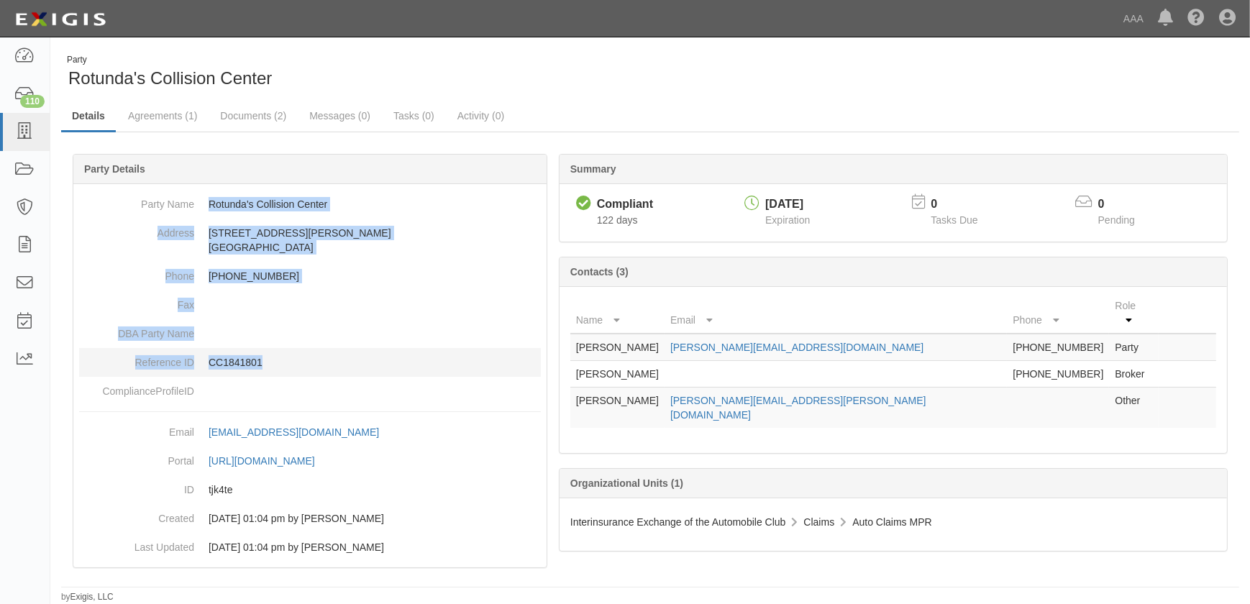
drag, startPoint x: 207, startPoint y: 202, endPoint x: 265, endPoint y: 355, distance: 163.0
click at [265, 355] on dl "Party Name Rotunda's Collision Center Address 1 Turcotte Rd Essex Junction, VT …" at bounding box center [310, 298] width 462 height 216
copy dl "Rotunda's Collision Center Address 1 Turcotte Rd Essex Junction, VT 05452 Phone…"
click at [27, 137] on icon at bounding box center [24, 132] width 20 height 17
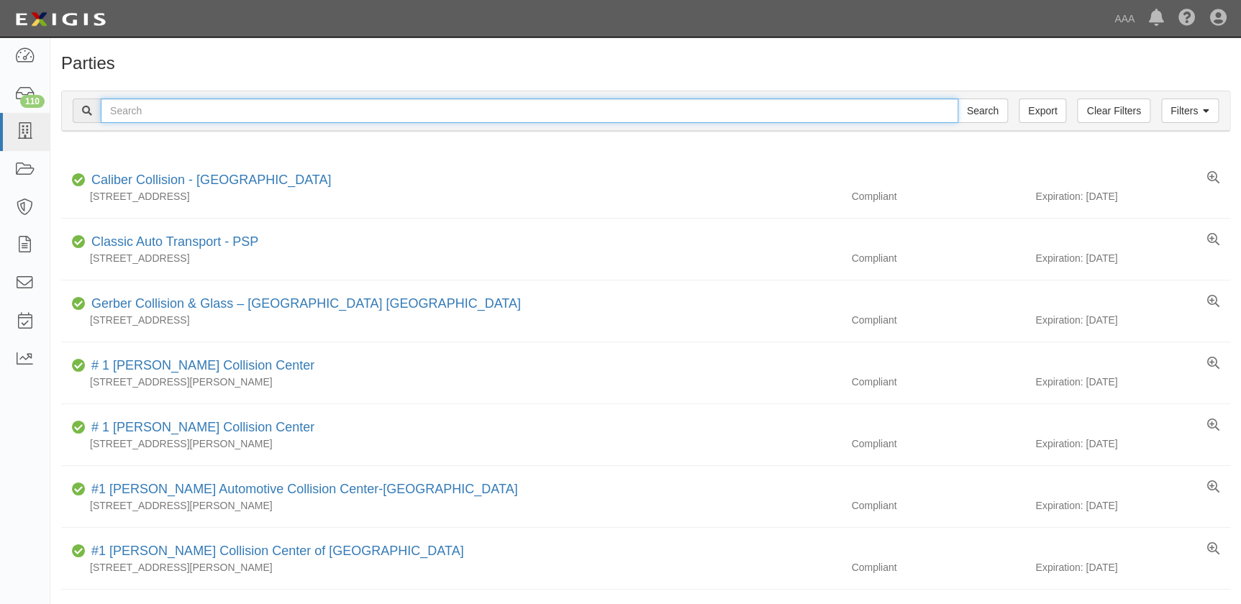
click at [135, 111] on input "text" at bounding box center [529, 111] width 857 height 24
type input "prestige"
click at [957, 99] on input "Search" at bounding box center [982, 111] width 50 height 24
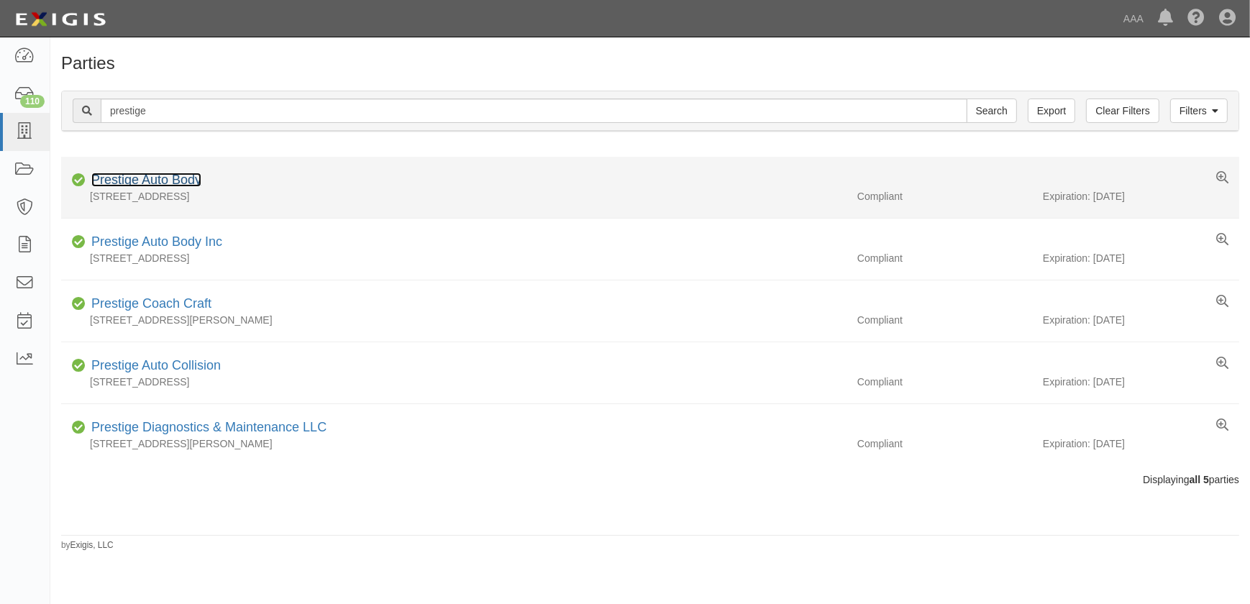
click at [151, 183] on link "Prestige Auto Body" at bounding box center [146, 180] width 110 height 14
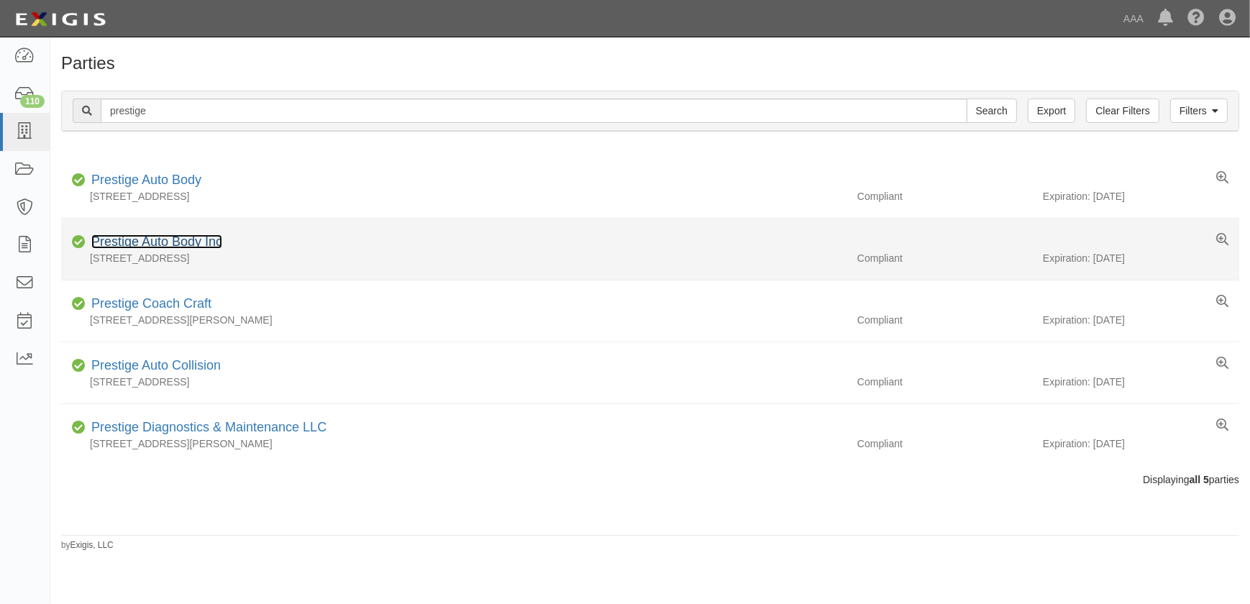
click at [172, 243] on link "Prestige Auto Body Inc" at bounding box center [156, 242] width 131 height 14
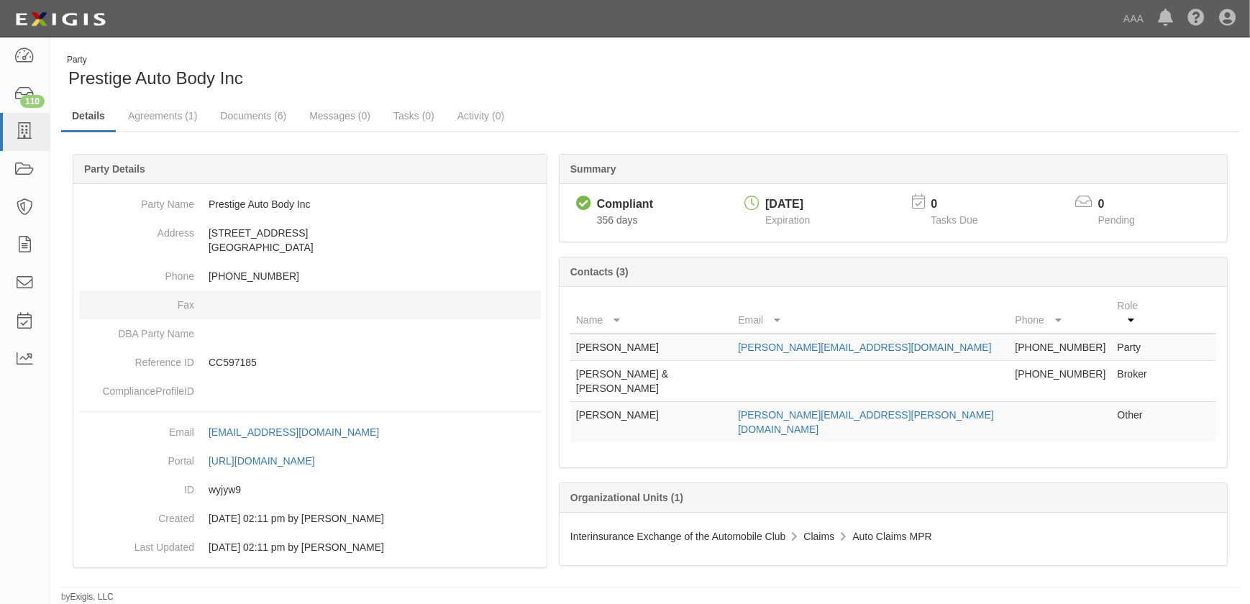
click at [338, 295] on dd at bounding box center [310, 305] width 462 height 29
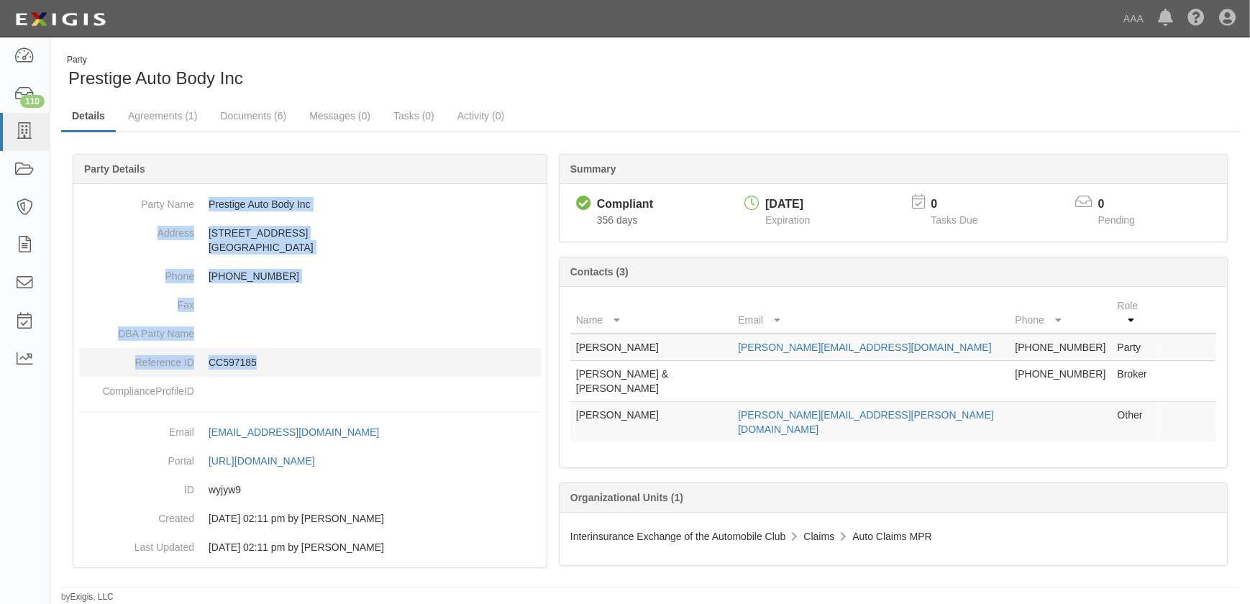
drag, startPoint x: 209, startPoint y: 201, endPoint x: 303, endPoint y: 353, distance: 179.3
click at [303, 353] on dl "Party Name Prestige Auto Body Inc Address 200 Frontage Rd Manchester, NH 03103 …" at bounding box center [310, 298] width 462 height 216
copy dl "Prestige Auto Body Inc Address 200 Frontage Rd Manchester, NH 03103 Phone 603-6…"
click at [20, 124] on icon at bounding box center [24, 132] width 20 height 17
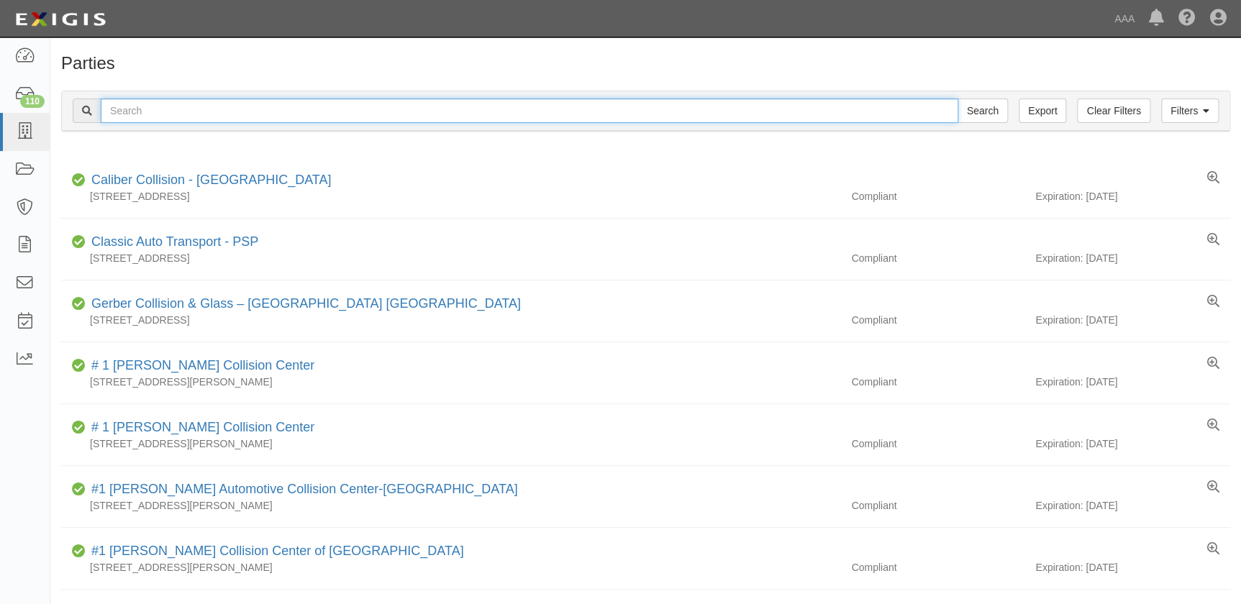
click at [215, 113] on input "text" at bounding box center [529, 111] width 857 height 24
type input "[PERSON_NAME]"
click at [957, 99] on input "Search" at bounding box center [982, 111] width 50 height 24
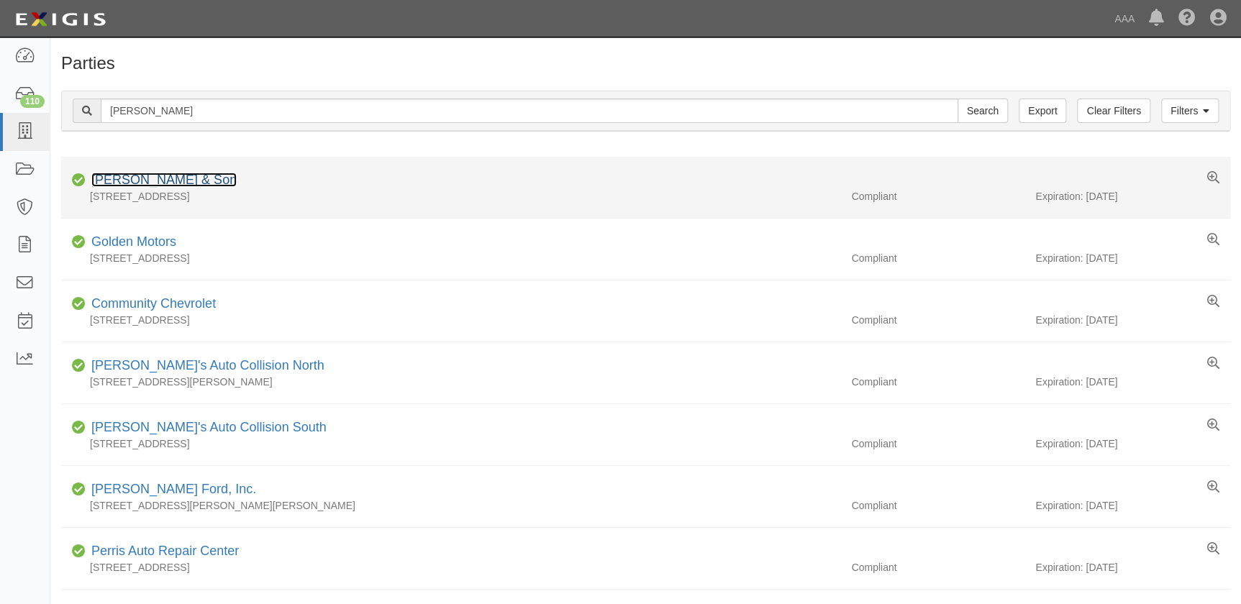
click at [158, 178] on link "Maurice & Son" at bounding box center [163, 180] width 145 height 14
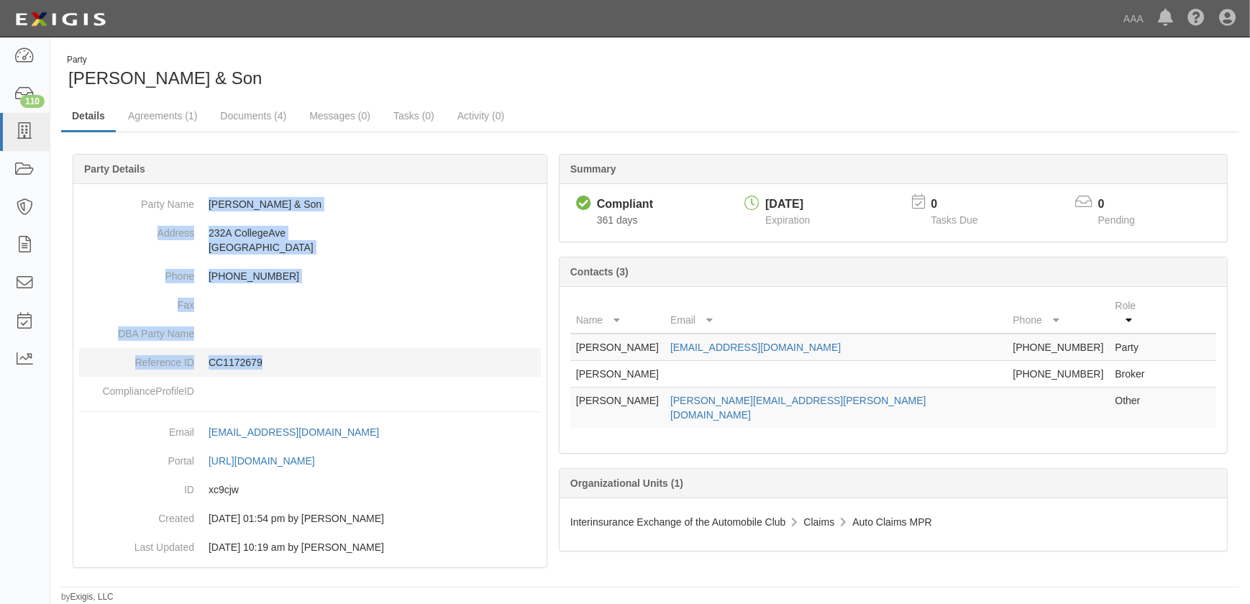
drag, startPoint x: 206, startPoint y: 204, endPoint x: 284, endPoint y: 370, distance: 184.1
click at [284, 370] on dl "Party Name [PERSON_NAME] & Son Address [STREET_ADDRESS] Phone [PHONE_NUMBER] Fa…" at bounding box center [310, 298] width 462 height 216
copy dl "[PERSON_NAME] & Son Address [STREET_ADDRESS] Phone [PHONE_NUMBER] Fax DBA Party…"
click at [32, 137] on icon at bounding box center [24, 132] width 20 height 17
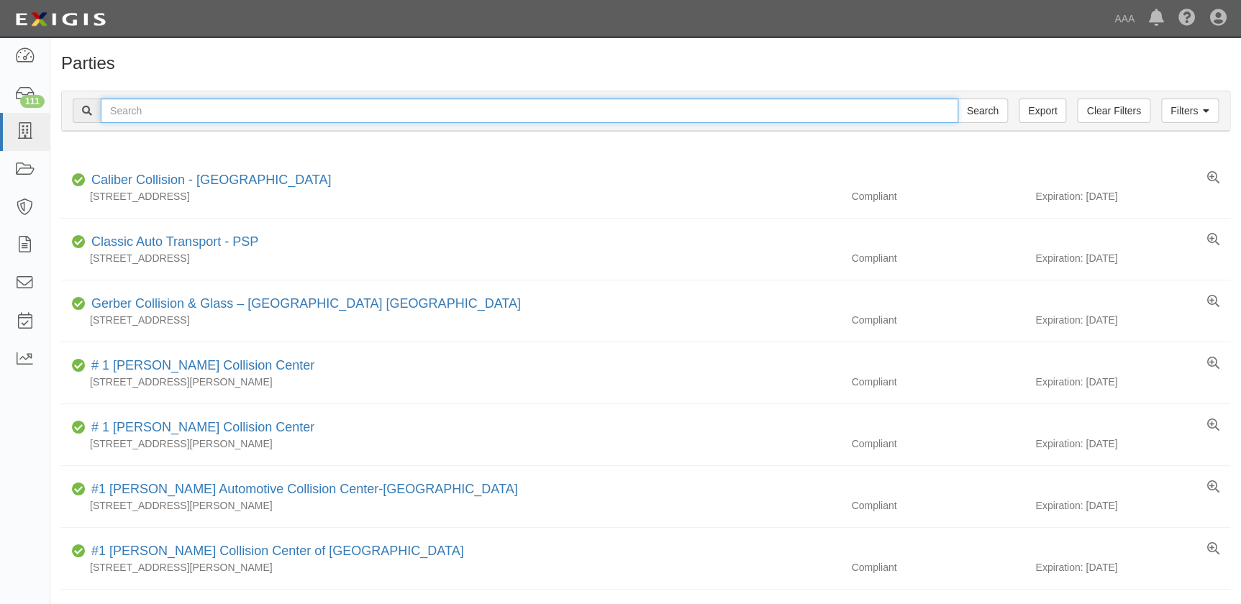
drag, startPoint x: 233, startPoint y: 114, endPoint x: 244, endPoint y: 103, distance: 15.3
click at [233, 113] on input "text" at bounding box center [529, 111] width 857 height 24
type input "crown"
click at [957, 99] on input "Search" at bounding box center [982, 111] width 50 height 24
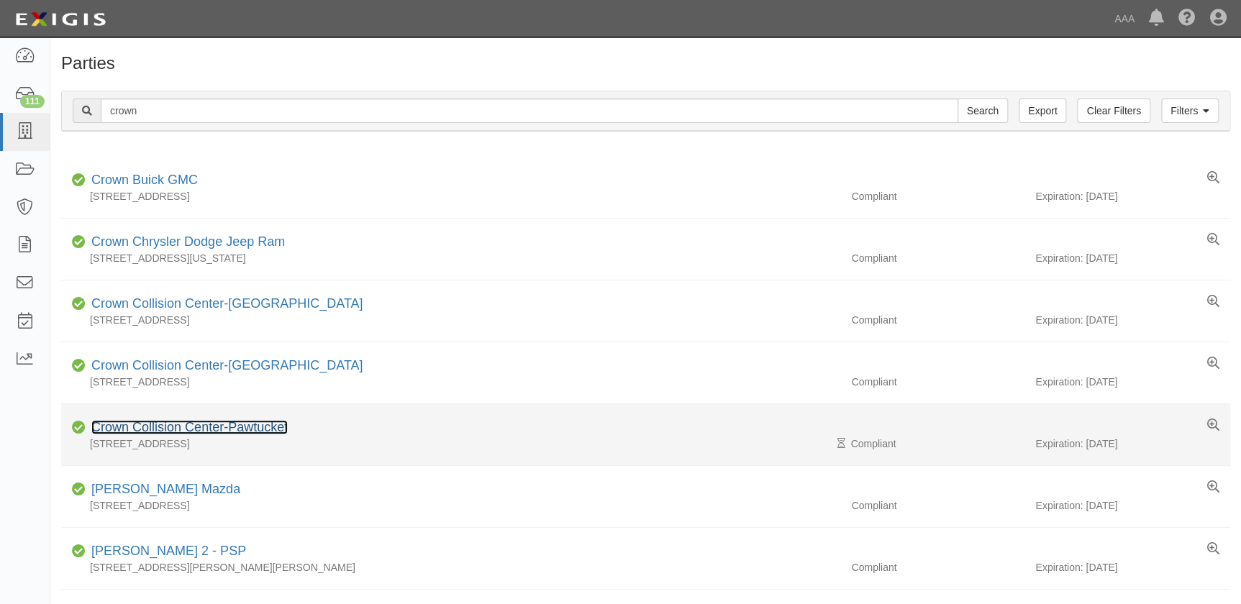
click at [247, 426] on link "Crown Collision Center-Pawtucket" at bounding box center [189, 427] width 196 height 14
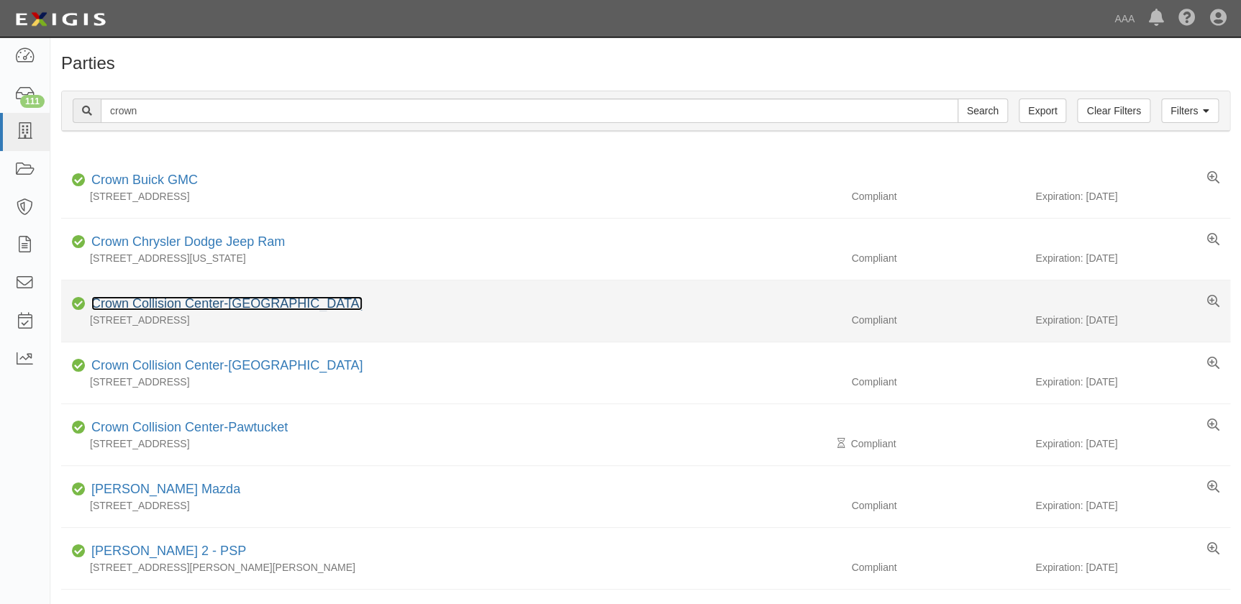
click at [224, 305] on link "Crown Collision Center-[GEOGRAPHIC_DATA]" at bounding box center [226, 303] width 271 height 14
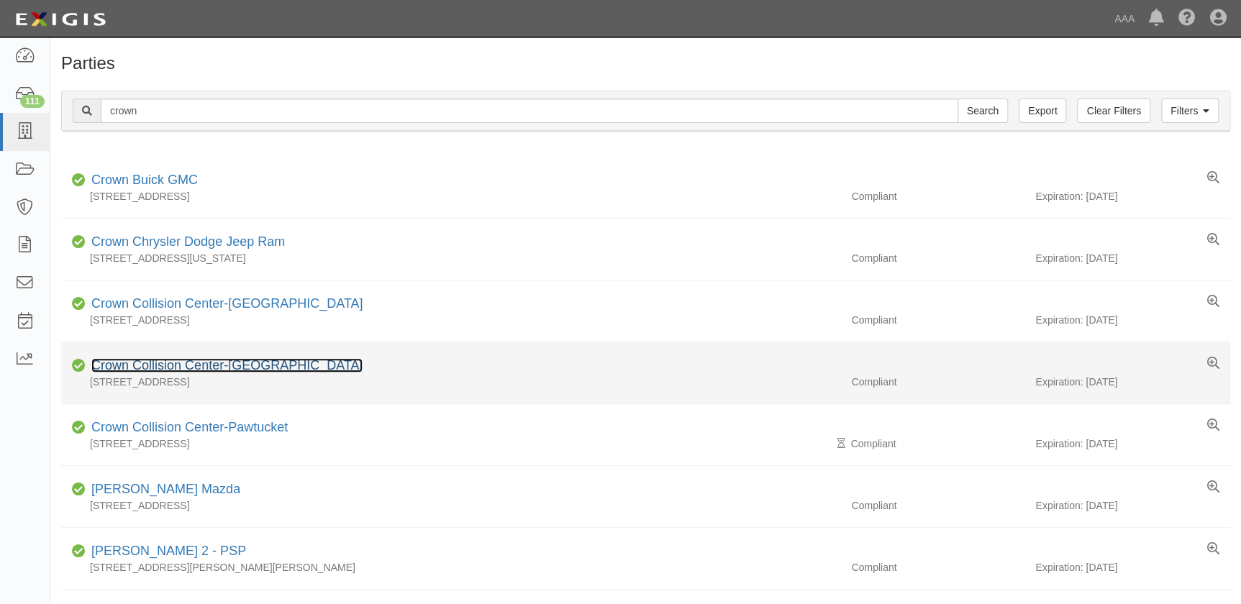
click at [270, 360] on link "Crown Collision Center-Middleton" at bounding box center [226, 365] width 271 height 14
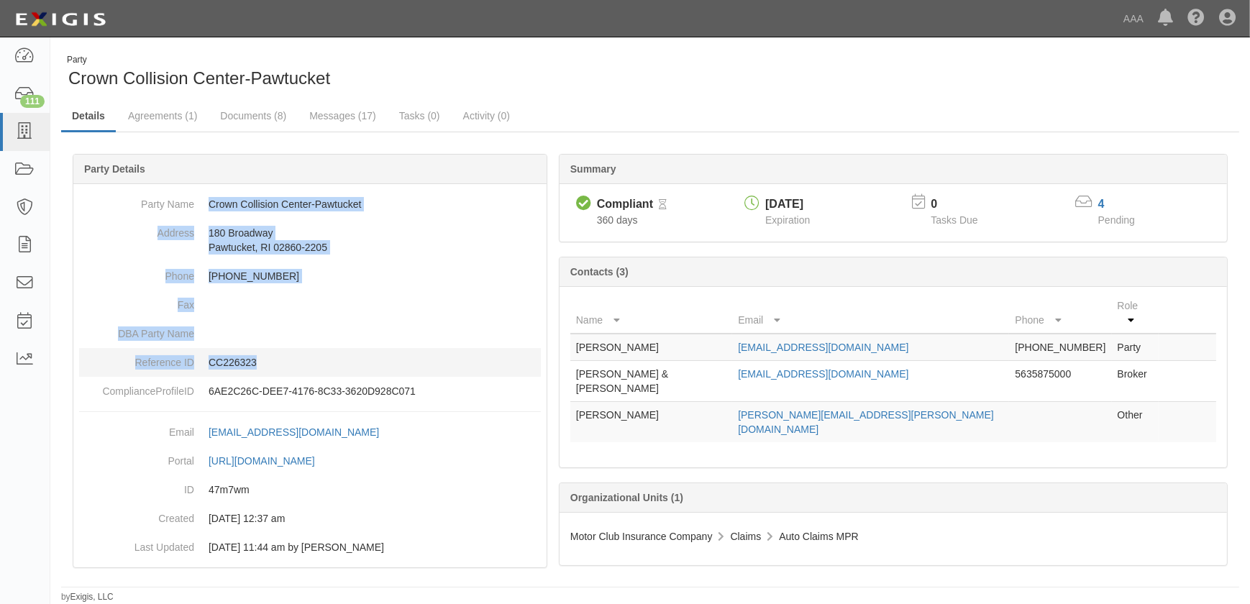
drag, startPoint x: 210, startPoint y: 201, endPoint x: 302, endPoint y: 353, distance: 178.1
click at [302, 353] on dl "Party Name Crown Collision Center-Pawtucket Address 180 Broadway Pawtucket, RI …" at bounding box center [310, 298] width 462 height 216
copy dl "Crown Collision Center-Pawtucket Address 180 Broadway Pawtucket, RI 02860-2205 …"
drag, startPoint x: 209, startPoint y: 201, endPoint x: 318, endPoint y: 359, distance: 191.8
click at [318, 359] on dl "Party Name Crown Collision Center-[GEOGRAPHIC_DATA] Address [STREET_ADDRESS][PH…" at bounding box center [310, 298] width 462 height 216
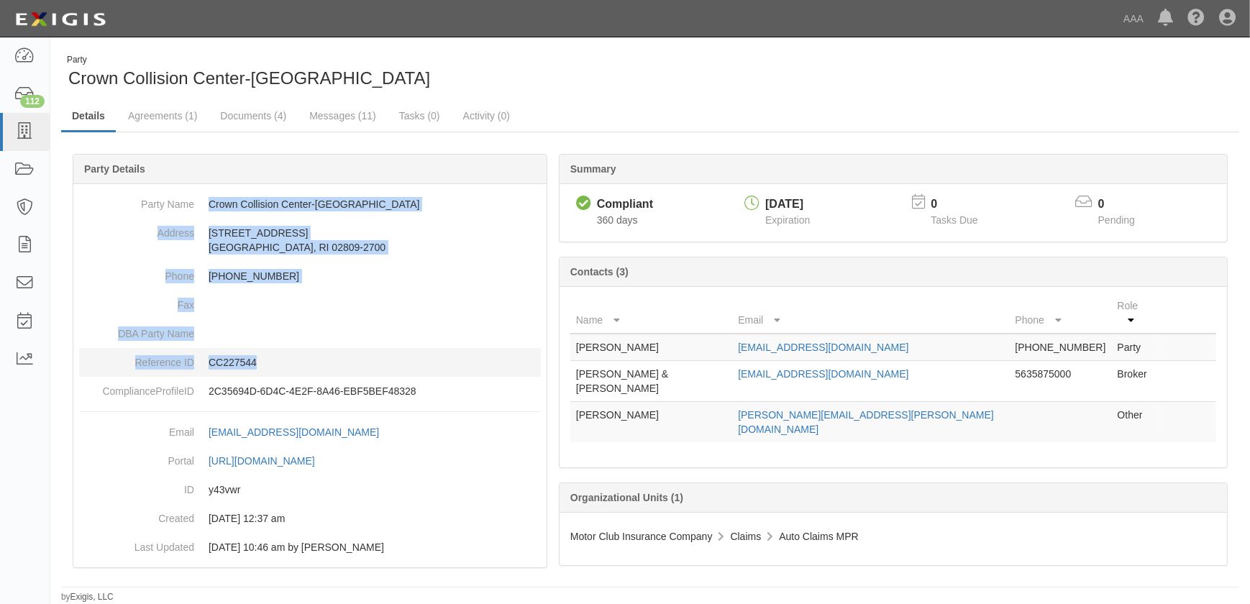
copy dl "Crown Collision Center-[GEOGRAPHIC_DATA] Address [STREET_ADDRESS][PHONE_NUMBER]…"
drag, startPoint x: 211, startPoint y: 204, endPoint x: 307, endPoint y: 357, distance: 180.4
click at [307, 357] on dl "Party Name Crown Collision Center-Middleton Address 950 Aquidneck Ave Middletow…" at bounding box center [310, 298] width 462 height 216
copy dl "Crown Collision Center-Middleton Address 950 Aquidneck Ave Middletown, RI 02842…"
click at [18, 129] on icon at bounding box center [24, 132] width 20 height 17
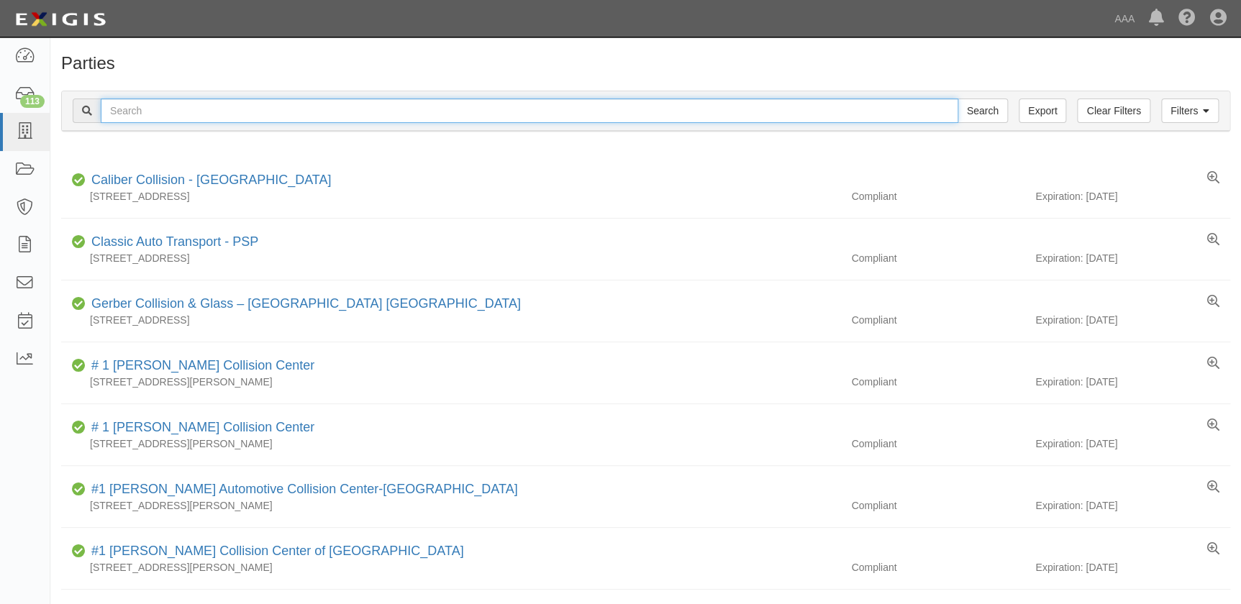
click at [158, 111] on input "text" at bounding box center [529, 111] width 857 height 24
type input "coleman's"
click at [957, 99] on input "Search" at bounding box center [982, 111] width 50 height 24
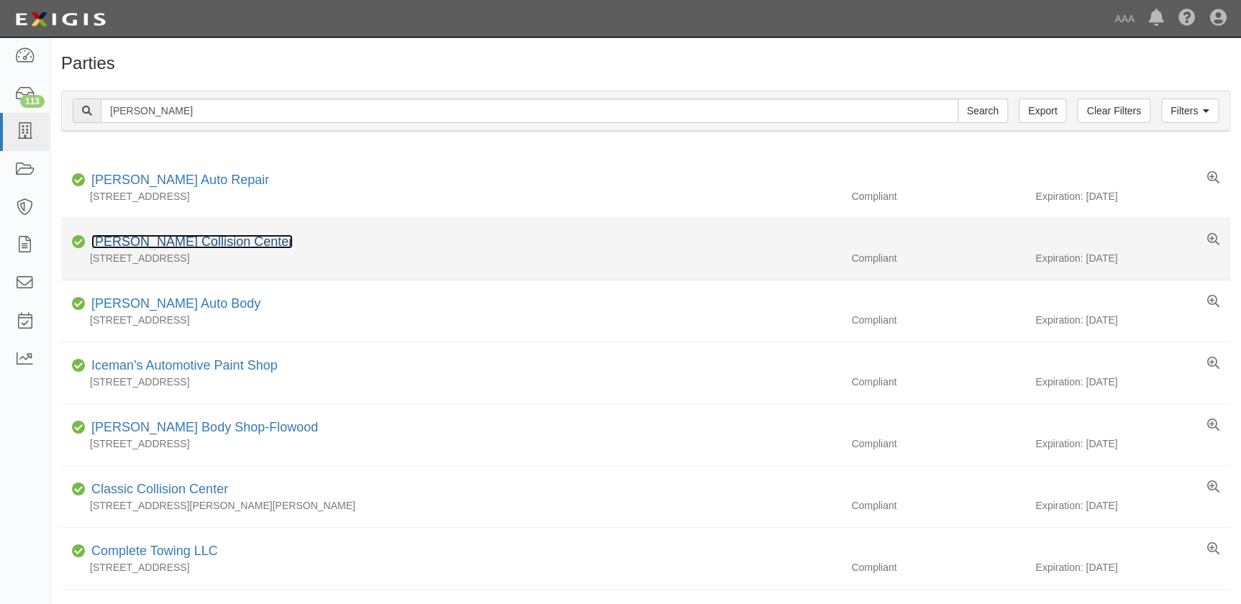
click at [209, 243] on link "[PERSON_NAME] Collision Center" at bounding box center [191, 242] width 201 height 14
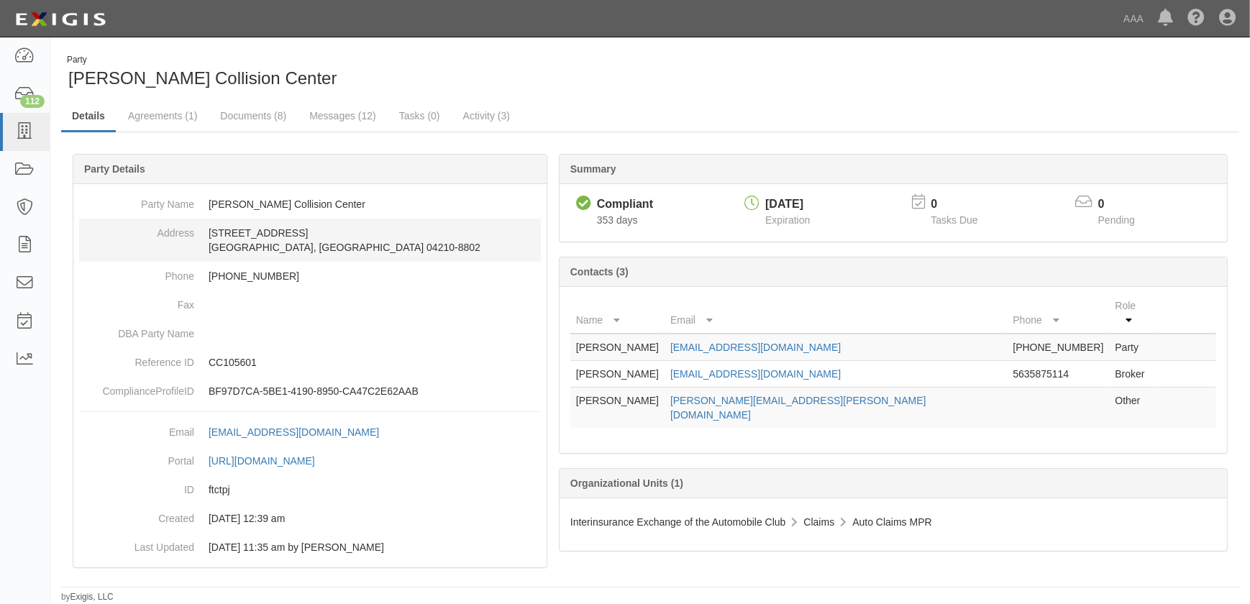
drag, startPoint x: 227, startPoint y: 263, endPoint x: 227, endPoint y: 250, distance: 13.0
click at [227, 263] on dd "[PHONE_NUMBER]" at bounding box center [310, 276] width 462 height 29
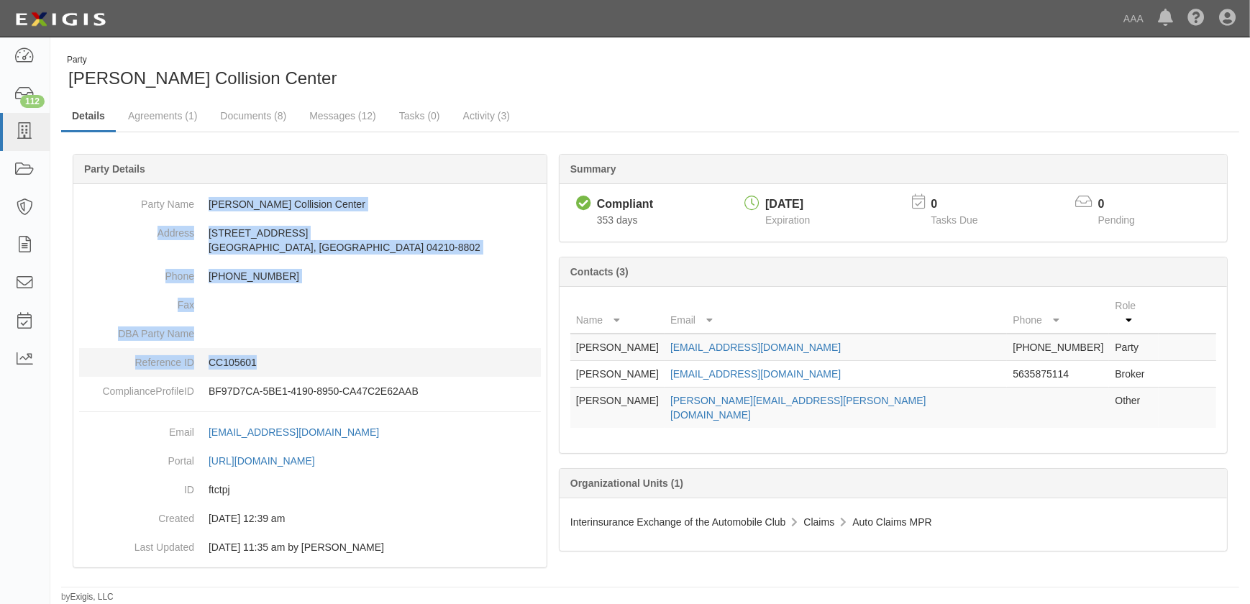
drag, startPoint x: 211, startPoint y: 201, endPoint x: 301, endPoint y: 355, distance: 177.7
click at [301, 355] on dl "Party Name [PERSON_NAME] Collision Center Address [STREET_ADDRESS][PHONE_NUMBER…" at bounding box center [310, 298] width 462 height 216
copy dl "[PERSON_NAME] Collision Center Address [STREET_ADDRESS][PHONE_NUMBER] Phone [PH…"
click at [21, 132] on icon at bounding box center [24, 132] width 20 height 17
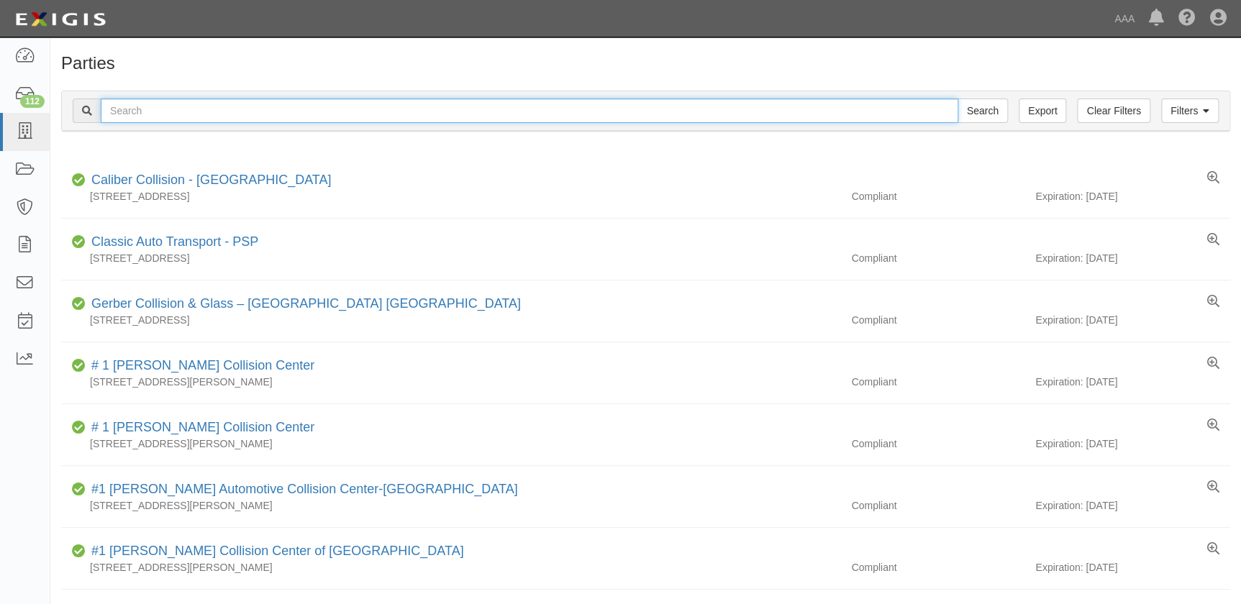
click at [203, 112] on input "text" at bounding box center [529, 111] width 857 height 24
type input "j c auto"
click at [957, 99] on input "Search" at bounding box center [982, 111] width 50 height 24
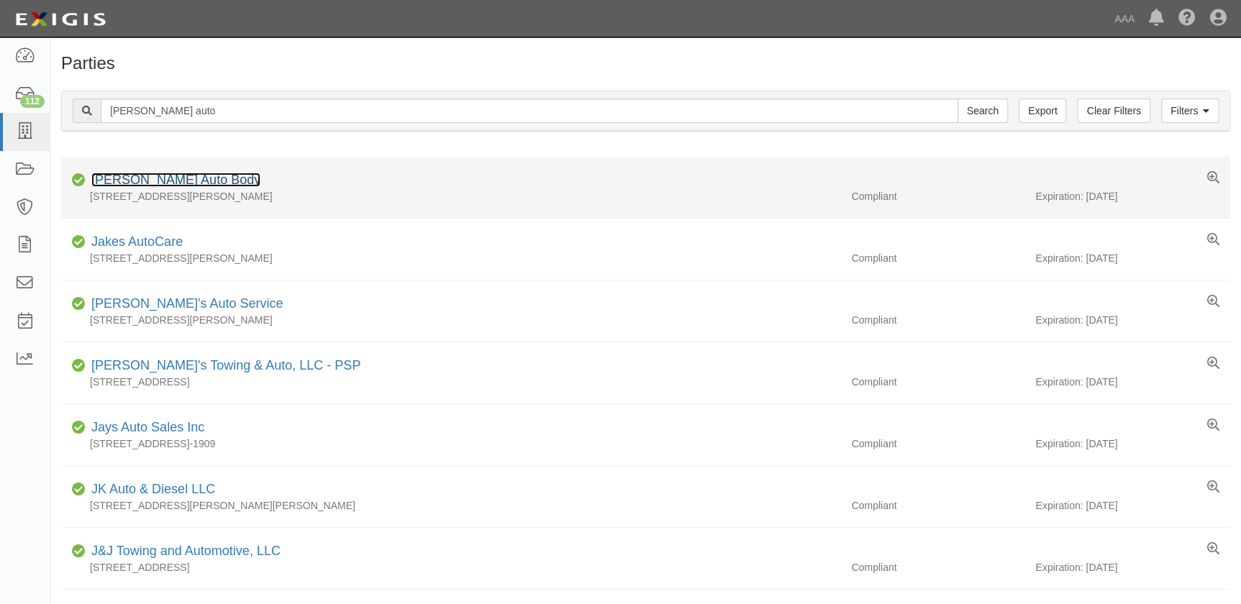
click at [148, 180] on link "[PERSON_NAME] Auto Body" at bounding box center [175, 180] width 169 height 14
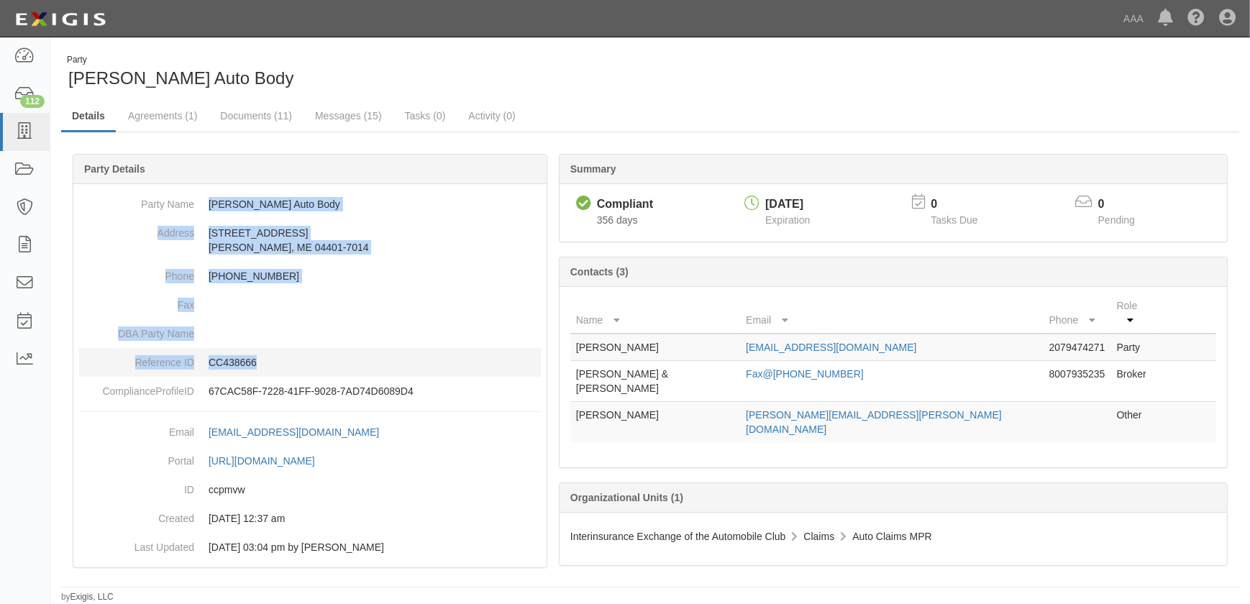
drag, startPoint x: 229, startPoint y: 224, endPoint x: 302, endPoint y: 358, distance: 152.6
click at [302, 358] on dl "Party Name [PERSON_NAME] Auto Body Address [STREET_ADDRESS][PERSON_NAME][PHONE_…" at bounding box center [310, 298] width 462 height 216
click at [29, 132] on icon at bounding box center [24, 132] width 20 height 17
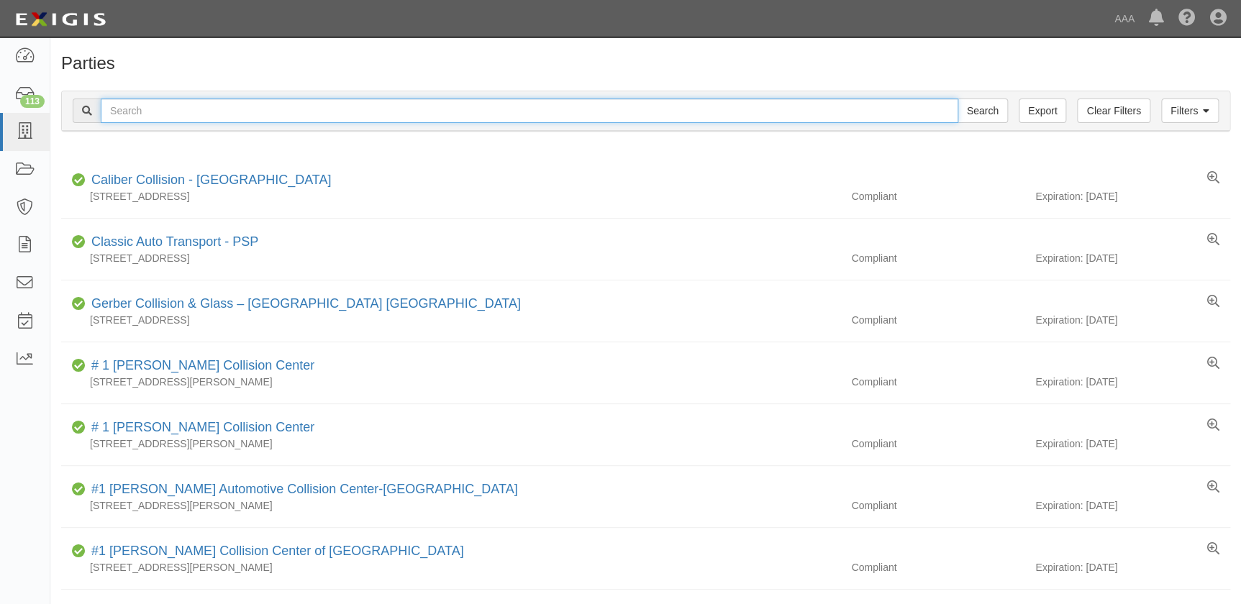
click at [137, 109] on input "text" at bounding box center [529, 111] width 857 height 24
type input "prestige"
click at [957, 99] on input "Search" at bounding box center [982, 111] width 50 height 24
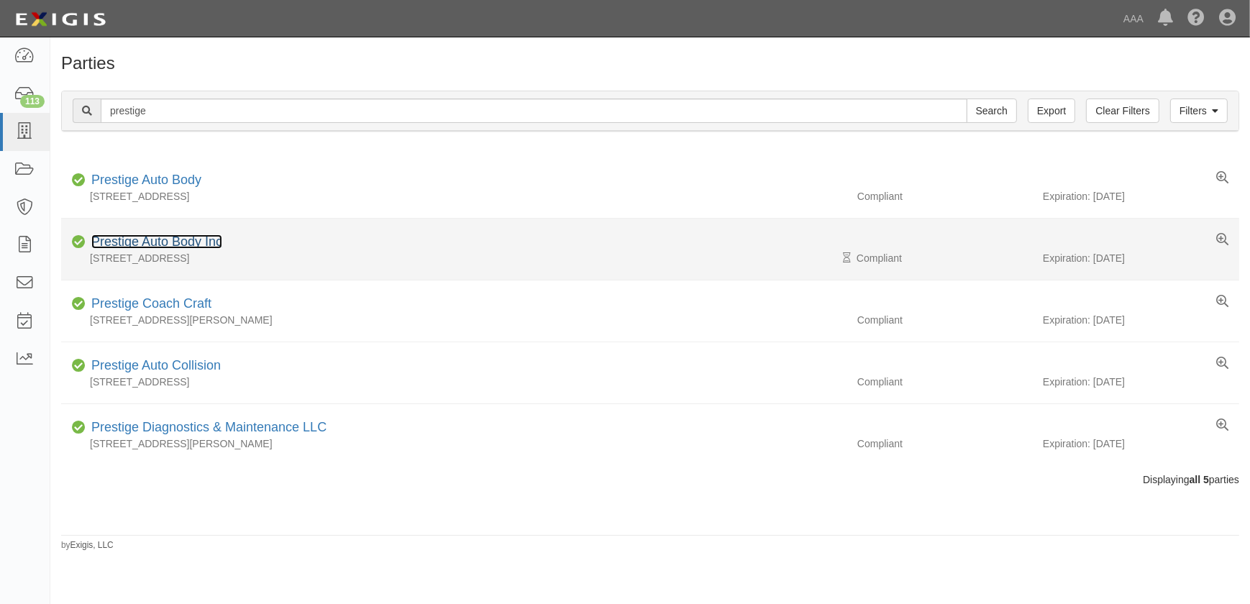
click at [162, 236] on link "Prestige Auto Body Inc" at bounding box center [156, 242] width 131 height 14
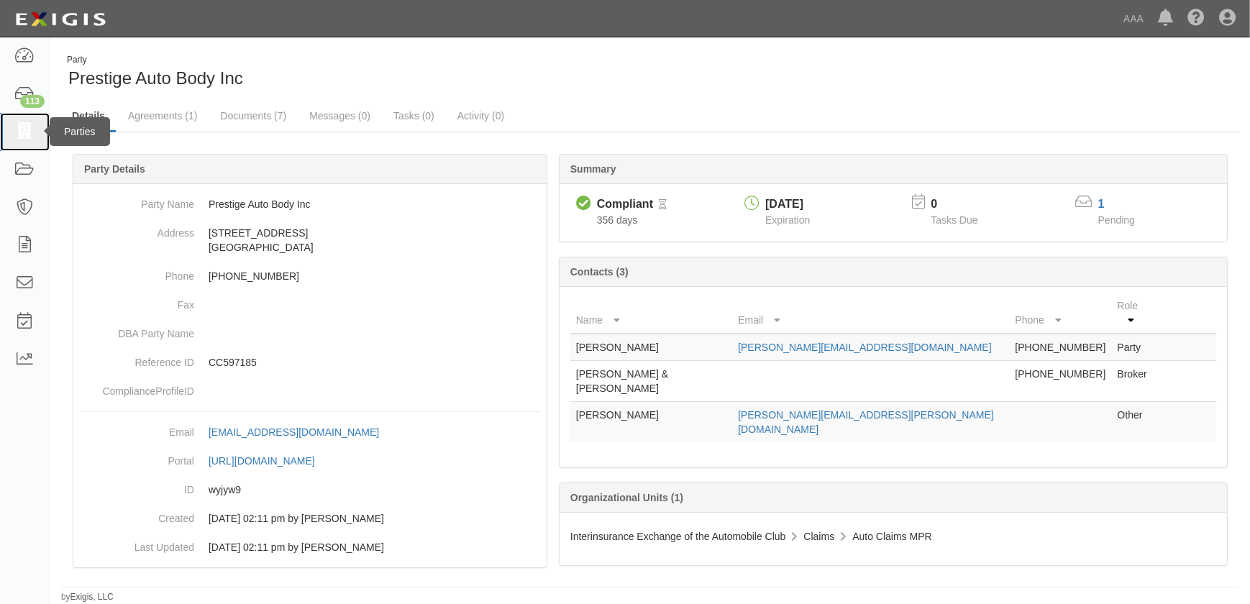
click at [27, 125] on icon at bounding box center [24, 132] width 20 height 17
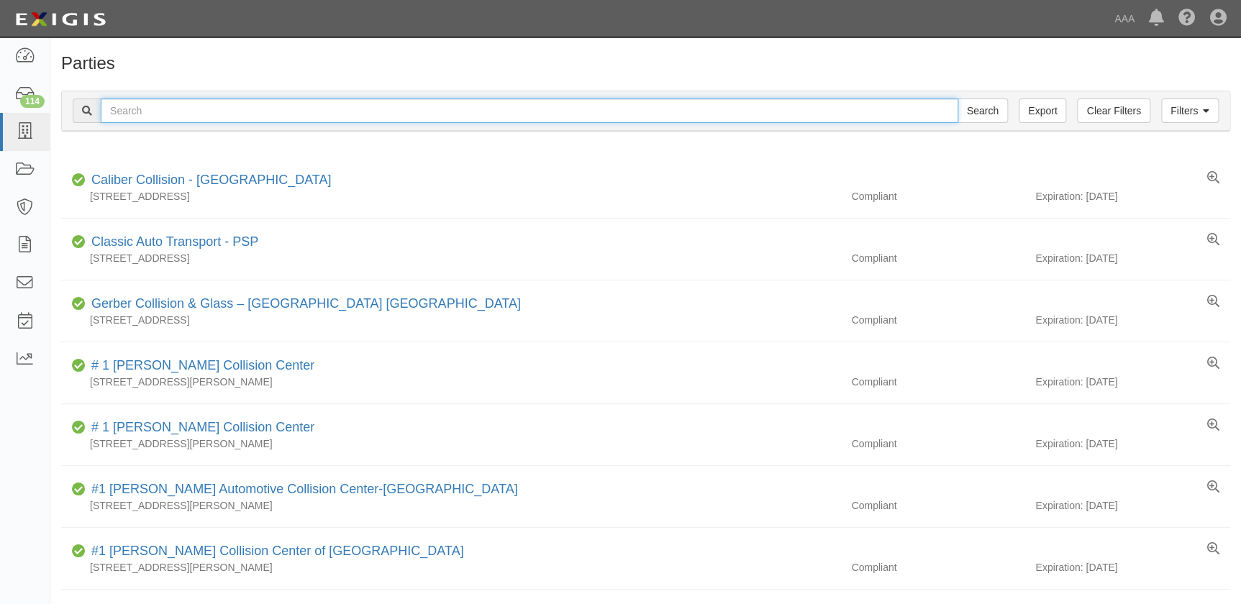
click at [120, 114] on input "text" at bounding box center [529, 111] width 857 height 24
type input "[PERSON_NAME]"
click at [957, 99] on input "Search" at bounding box center [982, 111] width 50 height 24
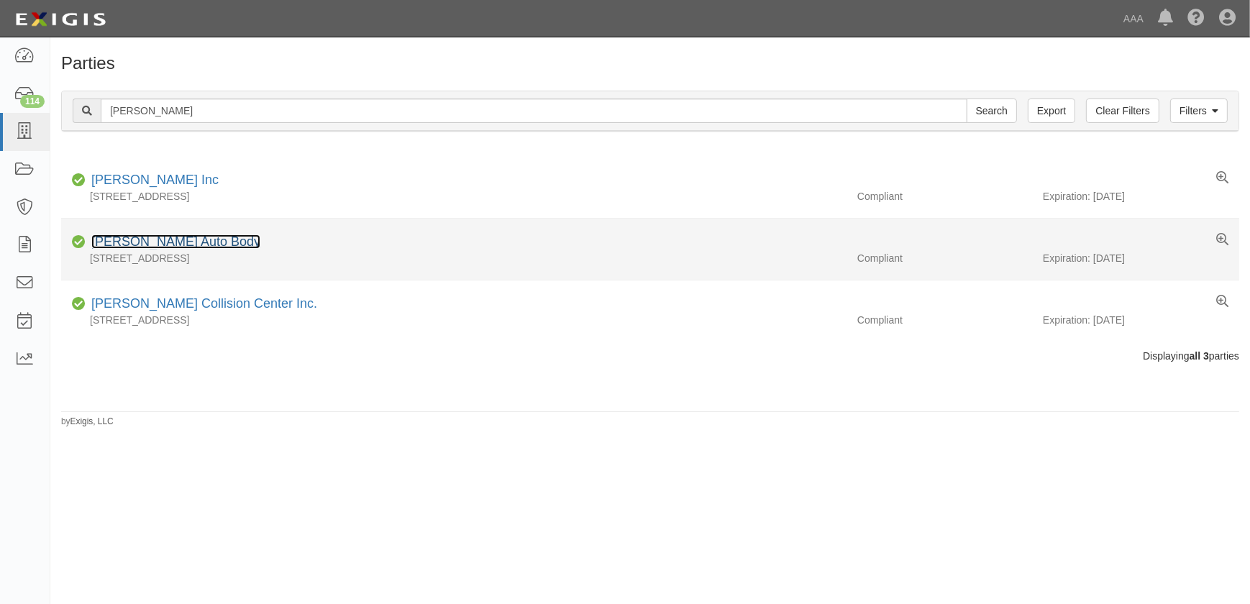
click at [162, 240] on link "[PERSON_NAME] Auto Body" at bounding box center [175, 242] width 169 height 14
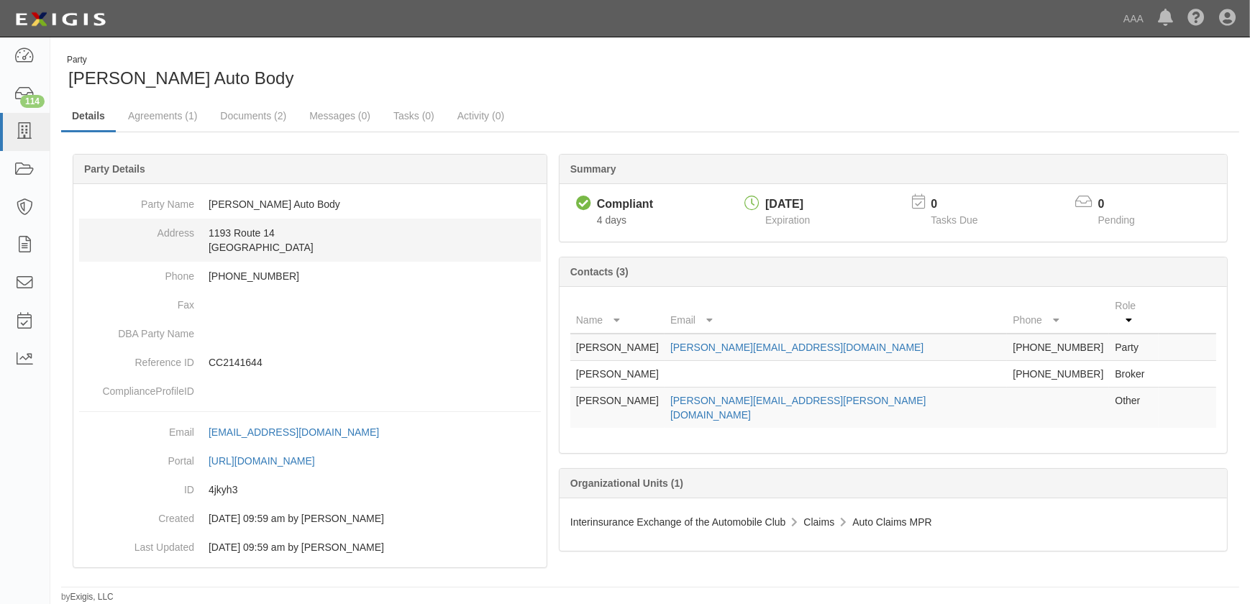
click at [243, 228] on dd "[STREET_ADDRESS]" at bounding box center [310, 240] width 462 height 43
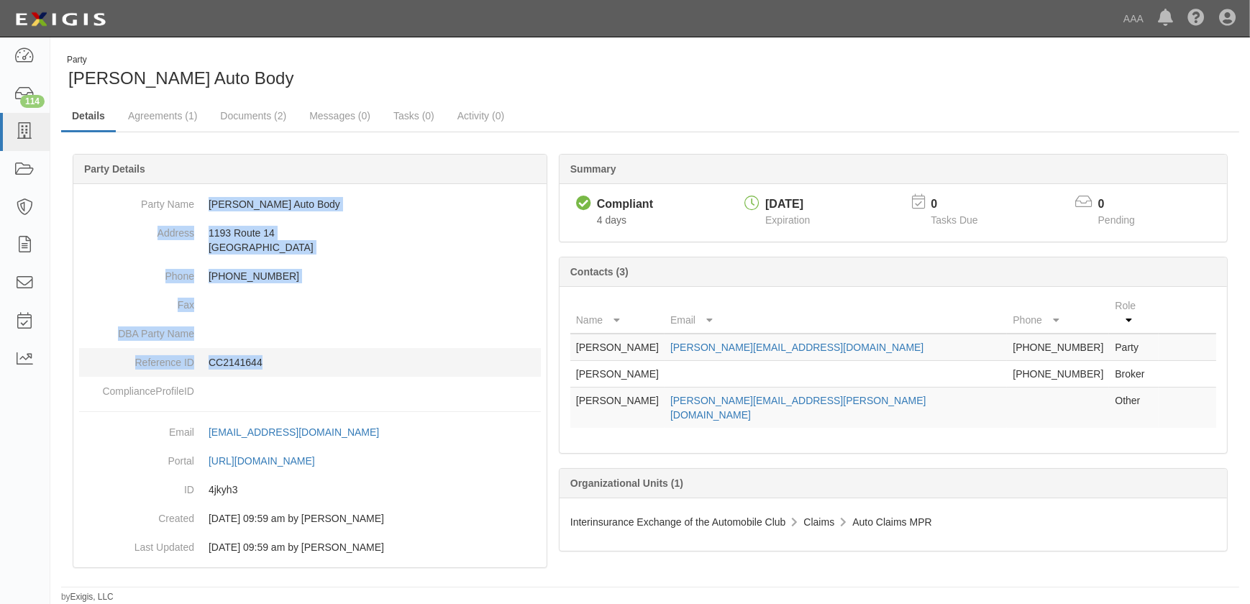
drag, startPoint x: 209, startPoint y: 203, endPoint x: 315, endPoint y: 359, distance: 188.9
click at [315, 359] on dl "Party Name [PERSON_NAME] Auto Body Address [STREET_ADDRESS] Phone [PHONE_NUMBER…" at bounding box center [310, 298] width 462 height 216
copy dl "[PERSON_NAME] Auto Body Address [STREET_ADDRESS] Phone [PHONE_NUMBER] Fax DBA P…"
click at [20, 132] on icon at bounding box center [24, 132] width 20 height 17
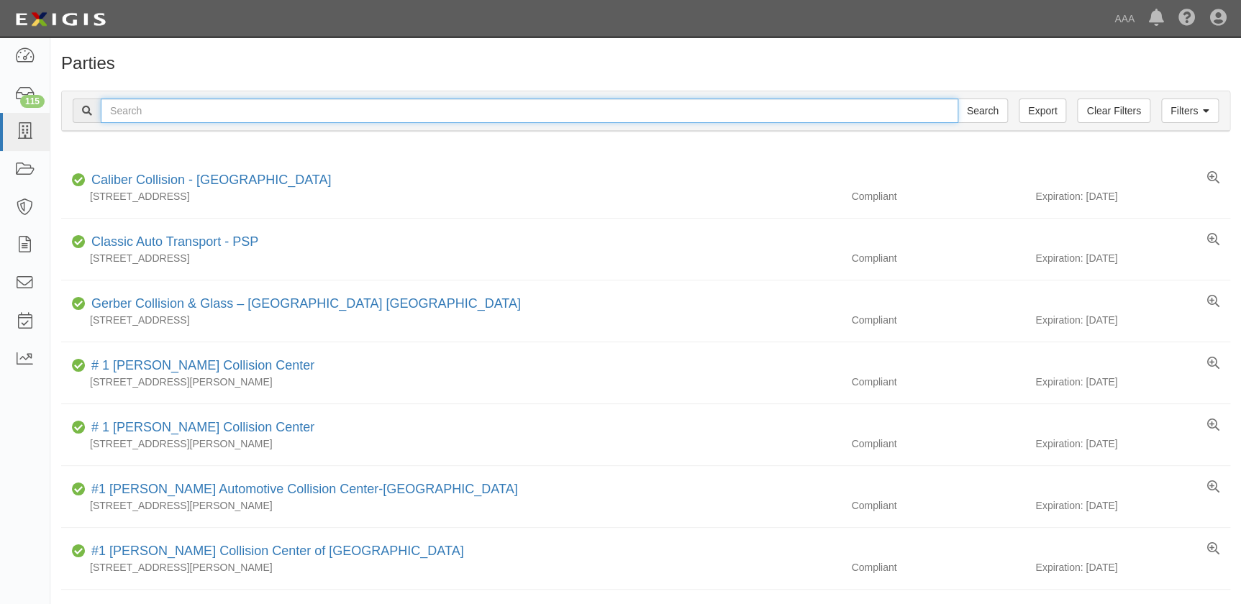
click at [184, 117] on input "text" at bounding box center [529, 111] width 857 height 24
type input "crossroads"
click at [957, 99] on input "Search" at bounding box center [982, 111] width 50 height 24
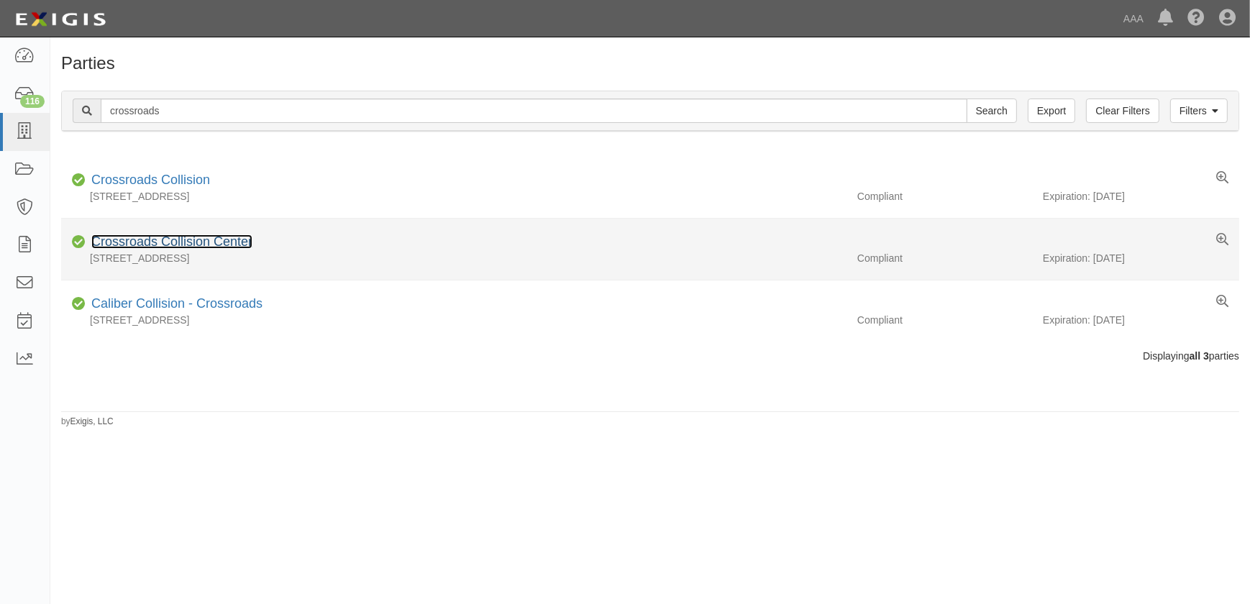
click at [188, 241] on link "Crossroads Collision Center" at bounding box center [171, 242] width 161 height 14
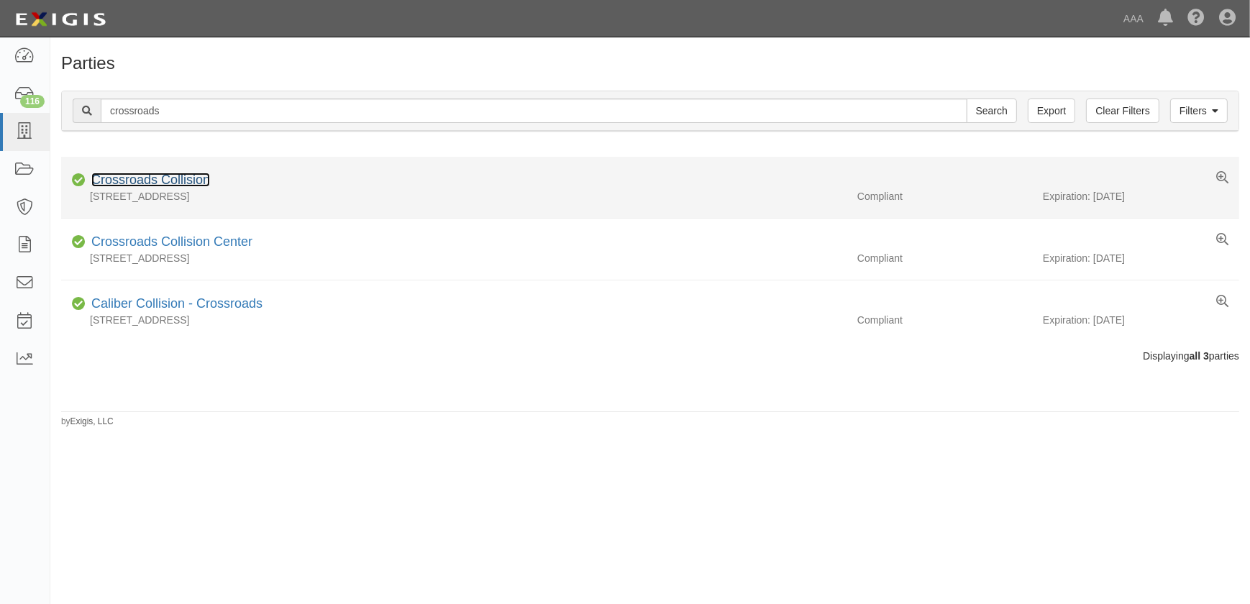
click at [180, 184] on link "Crossroads Collision" at bounding box center [150, 180] width 119 height 14
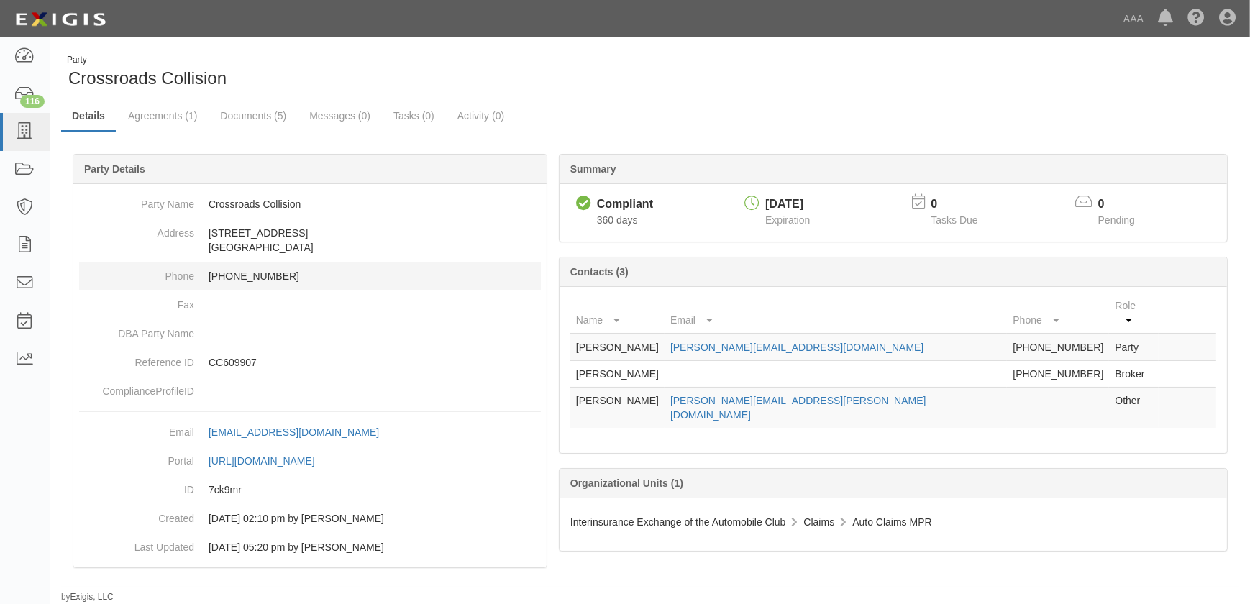
click at [296, 271] on dd "[PHONE_NUMBER]" at bounding box center [310, 276] width 462 height 29
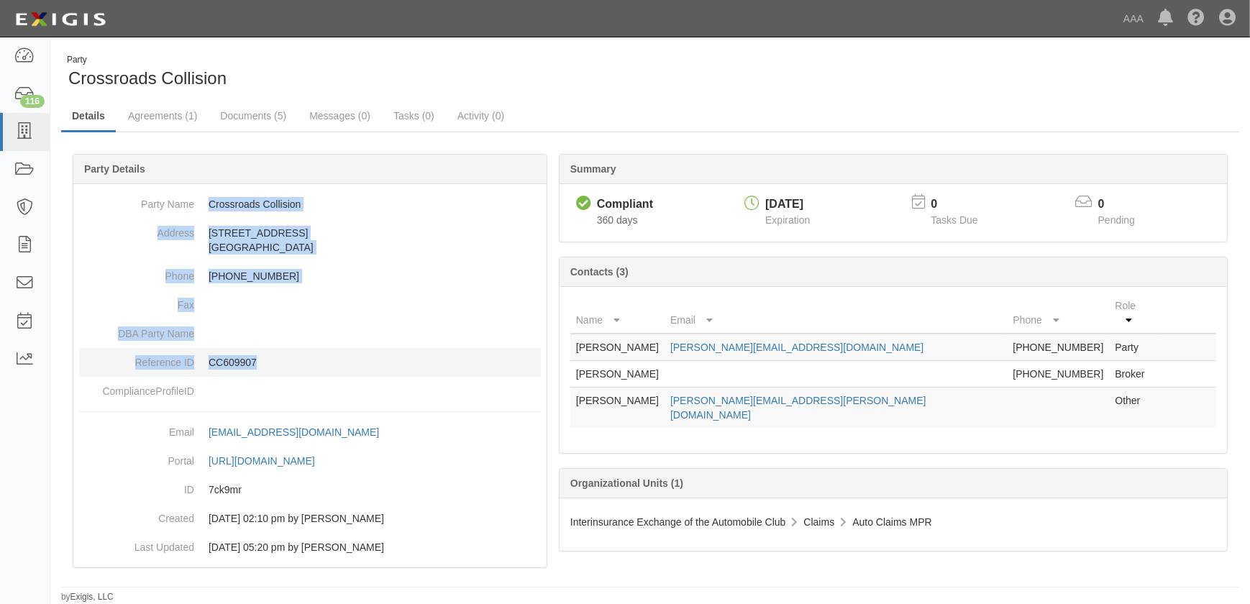
drag, startPoint x: 209, startPoint y: 201, endPoint x: 316, endPoint y: 364, distance: 194.9
click at [316, 364] on dl "Party Name Crossroads Collision Address [STREET_ADDRESS] Phone [PHONE_NUMBER] F…" at bounding box center [310, 298] width 462 height 216
copy dl "Crossroads Collision Address [STREET_ADDRESS] Phone [PHONE_NUMBER] Fax DBA Part…"
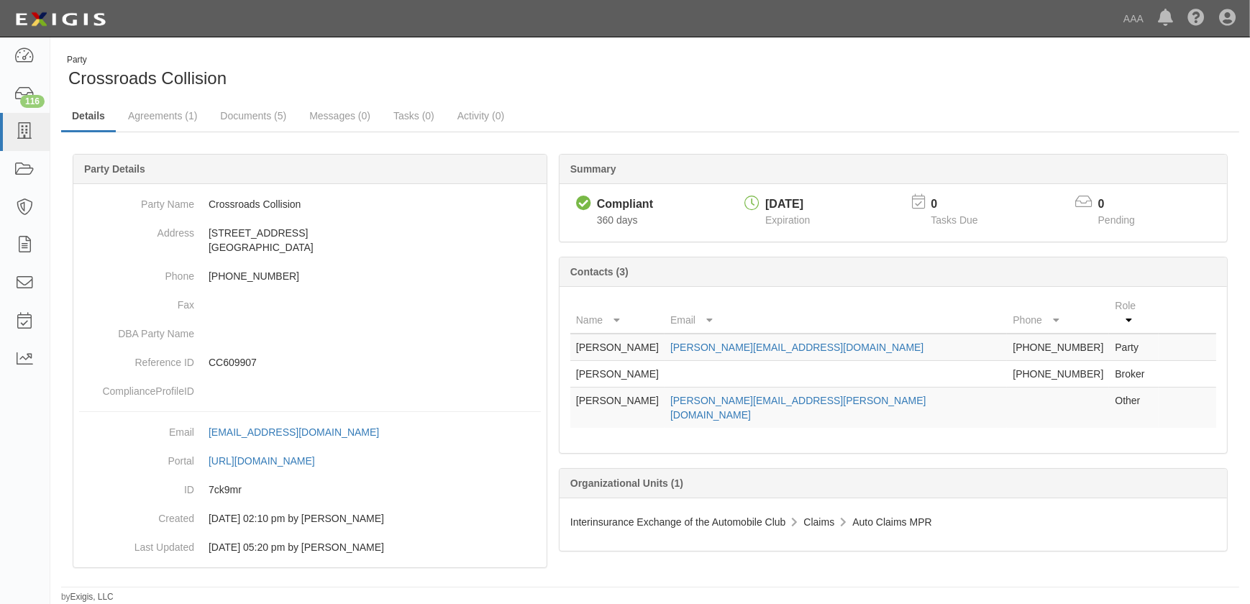
click at [295, 58] on div "Party Crossroads Collision" at bounding box center [350, 72] width 578 height 37
click at [737, 72] on div "Party Crossroads Collision" at bounding box center [650, 72] width 1200 height 37
